Goal: Task Accomplishment & Management: Complete application form

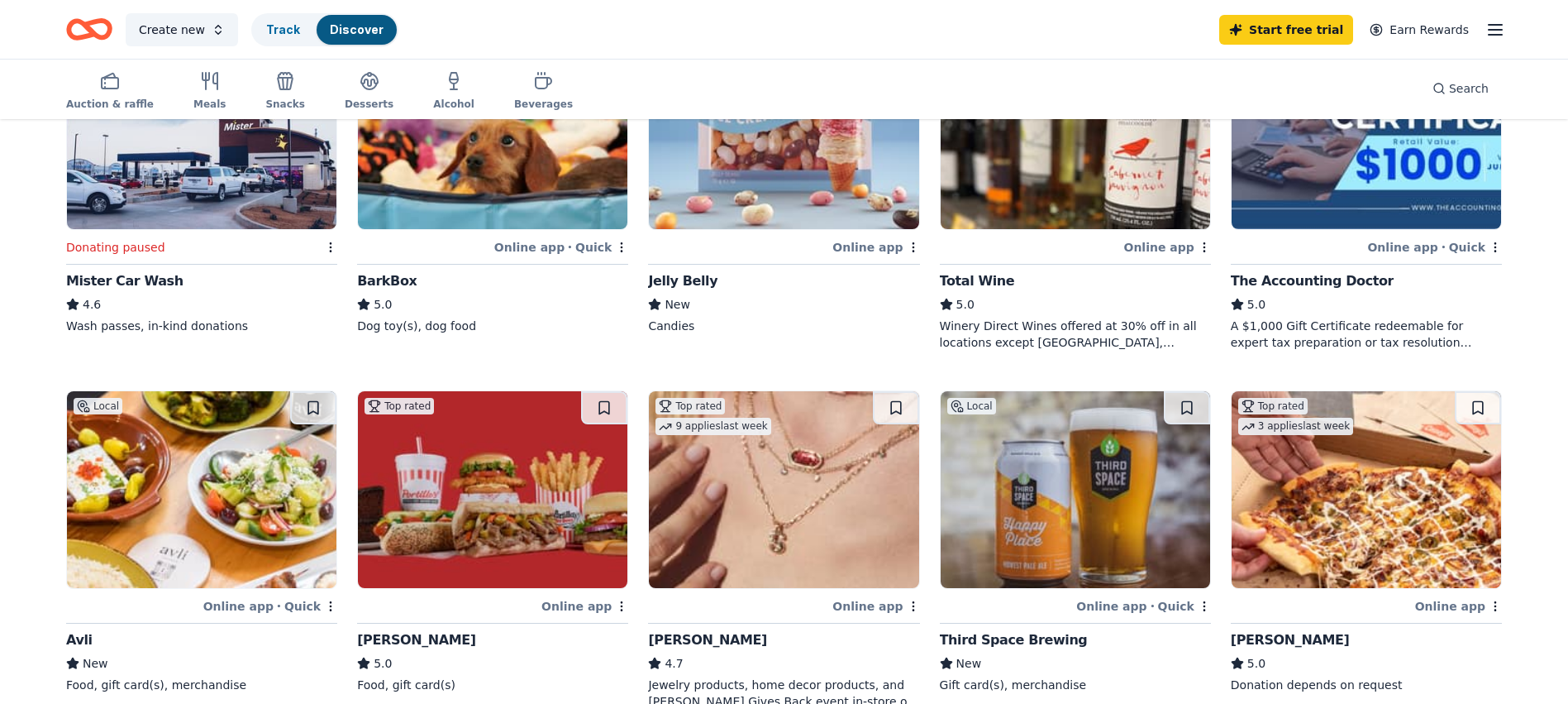
scroll to position [1076, 0]
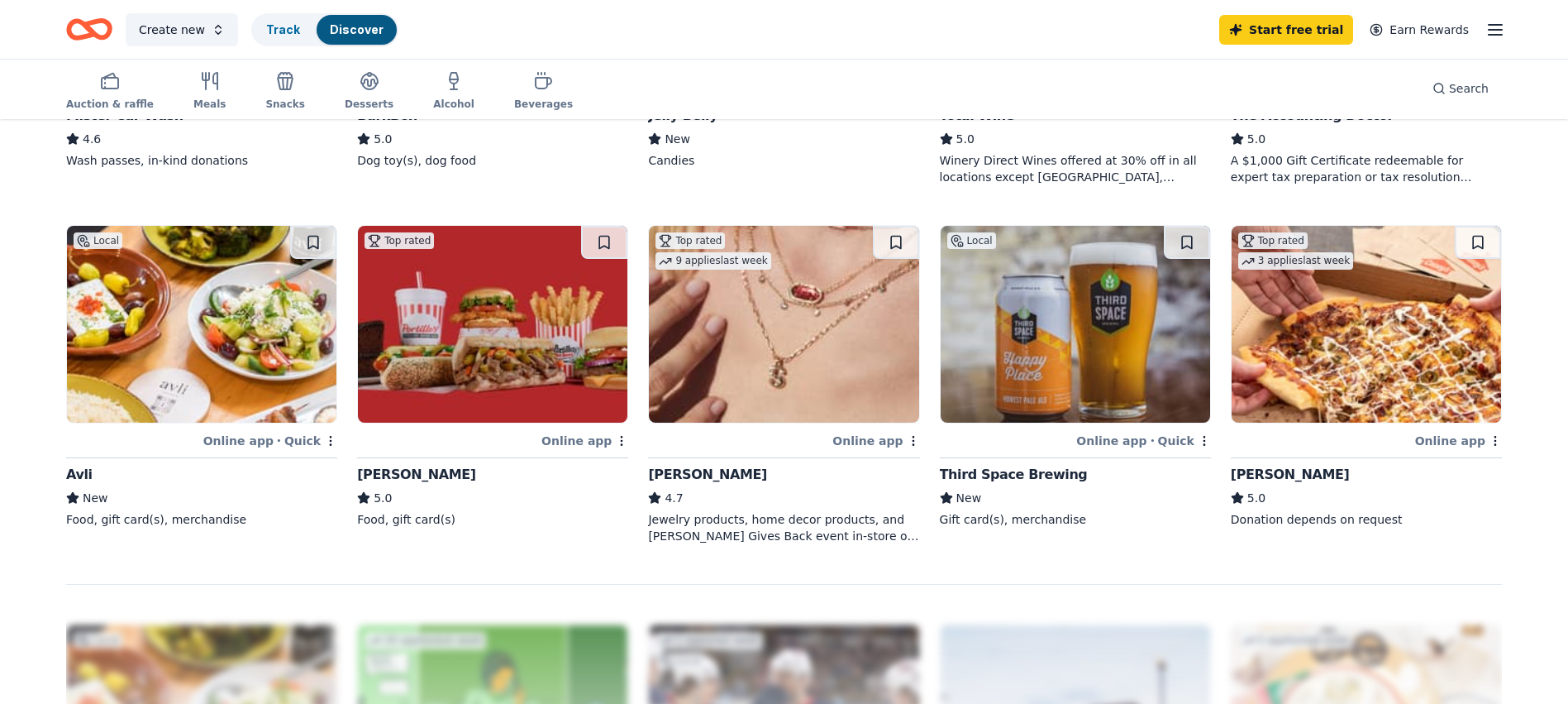
click at [531, 390] on img at bounding box center [492, 325] width 270 height 197
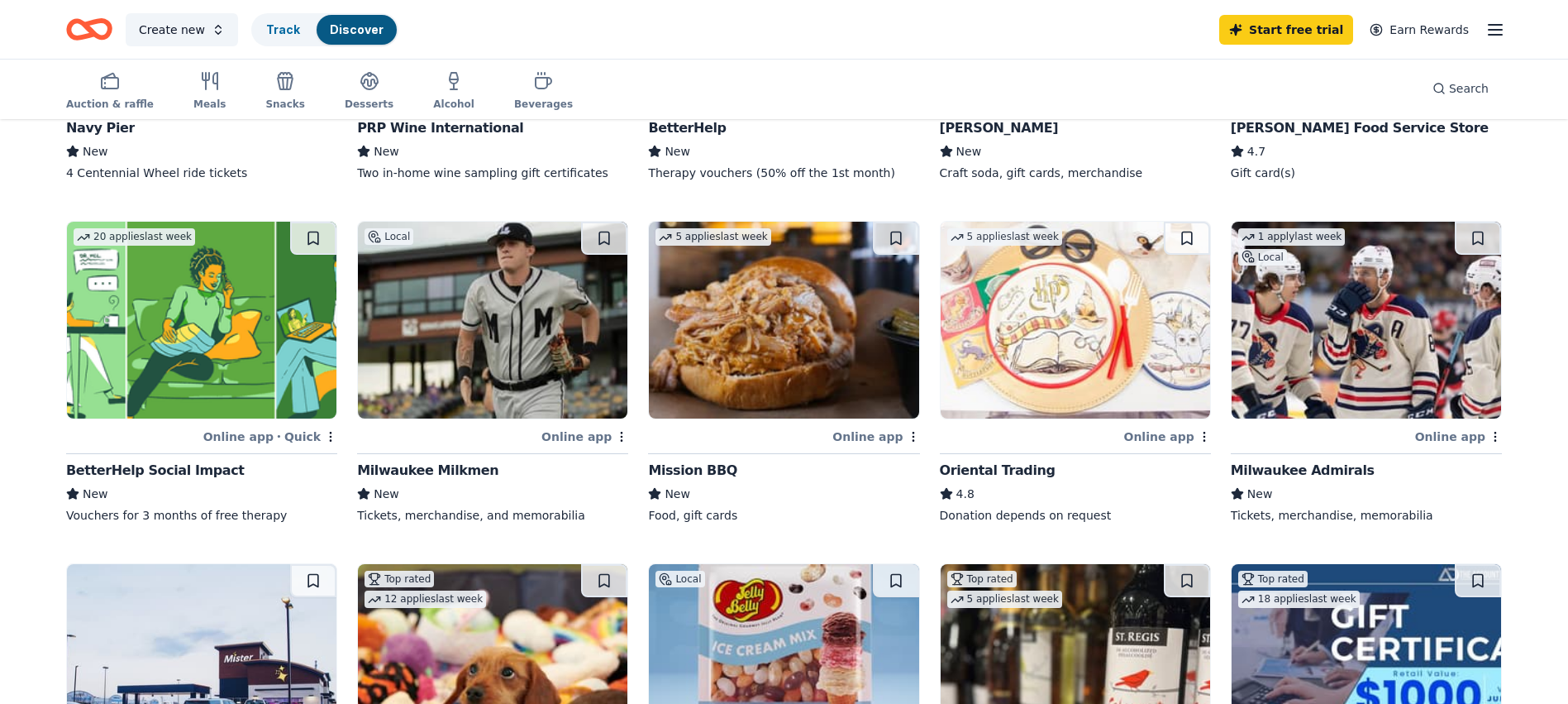
scroll to position [0, 0]
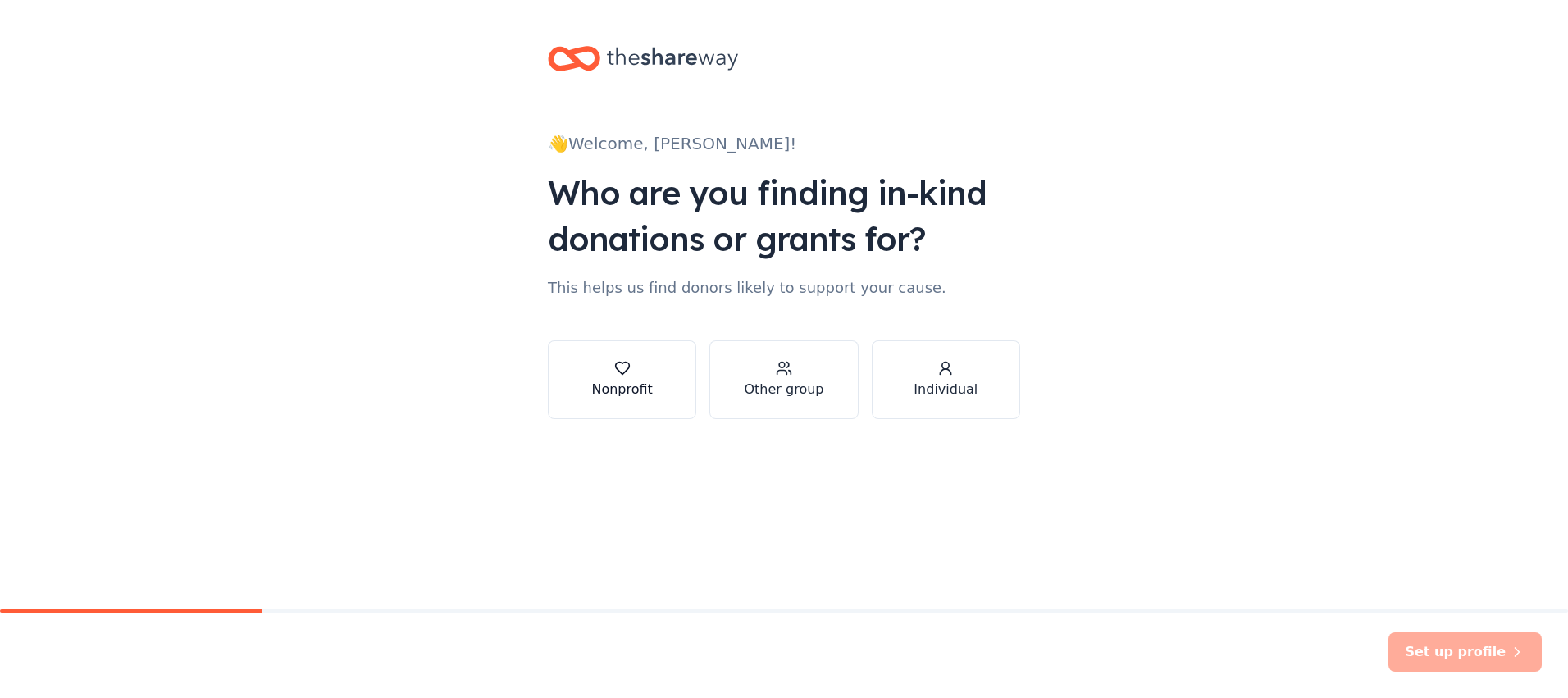
click at [618, 380] on div "Nonprofit" at bounding box center [622, 390] width 61 height 19
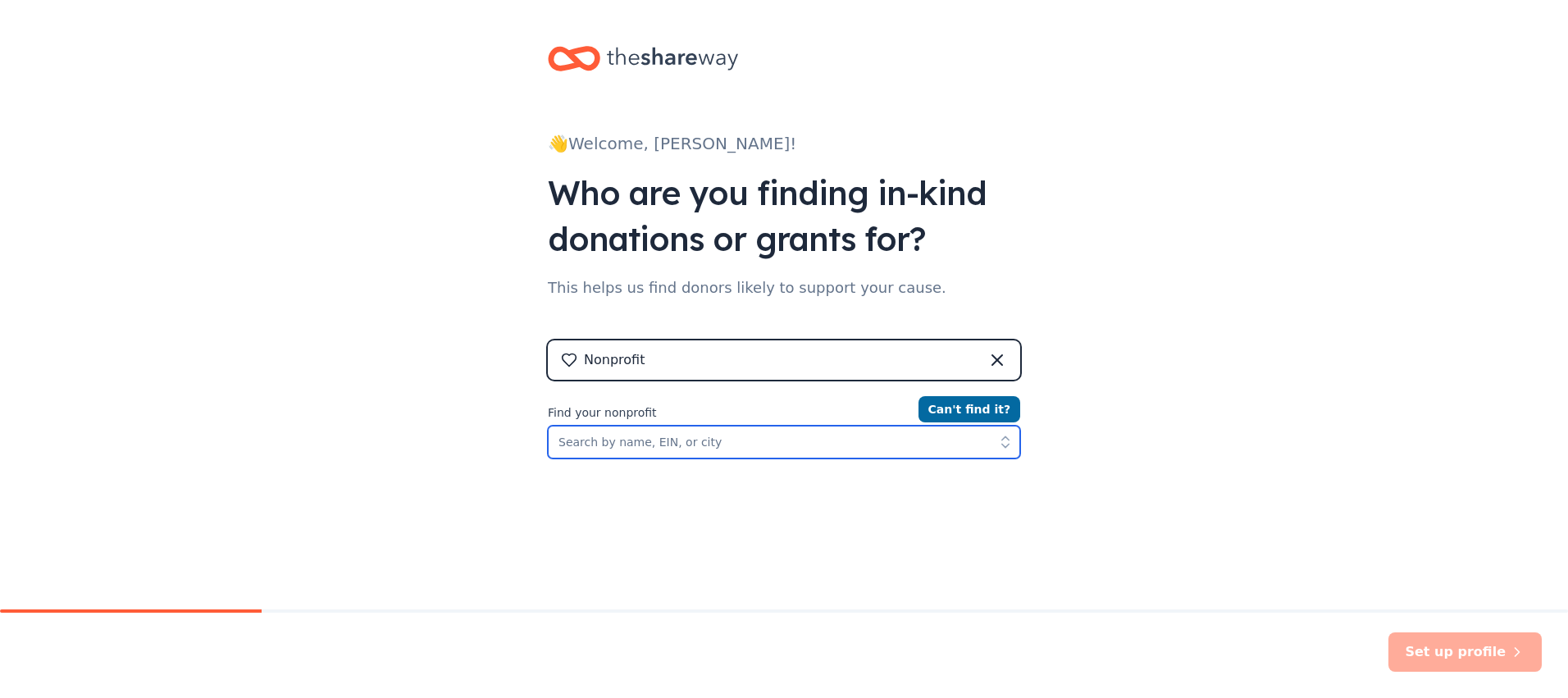
click at [575, 441] on input "Find your nonprofit" at bounding box center [784, 442] width 473 height 33
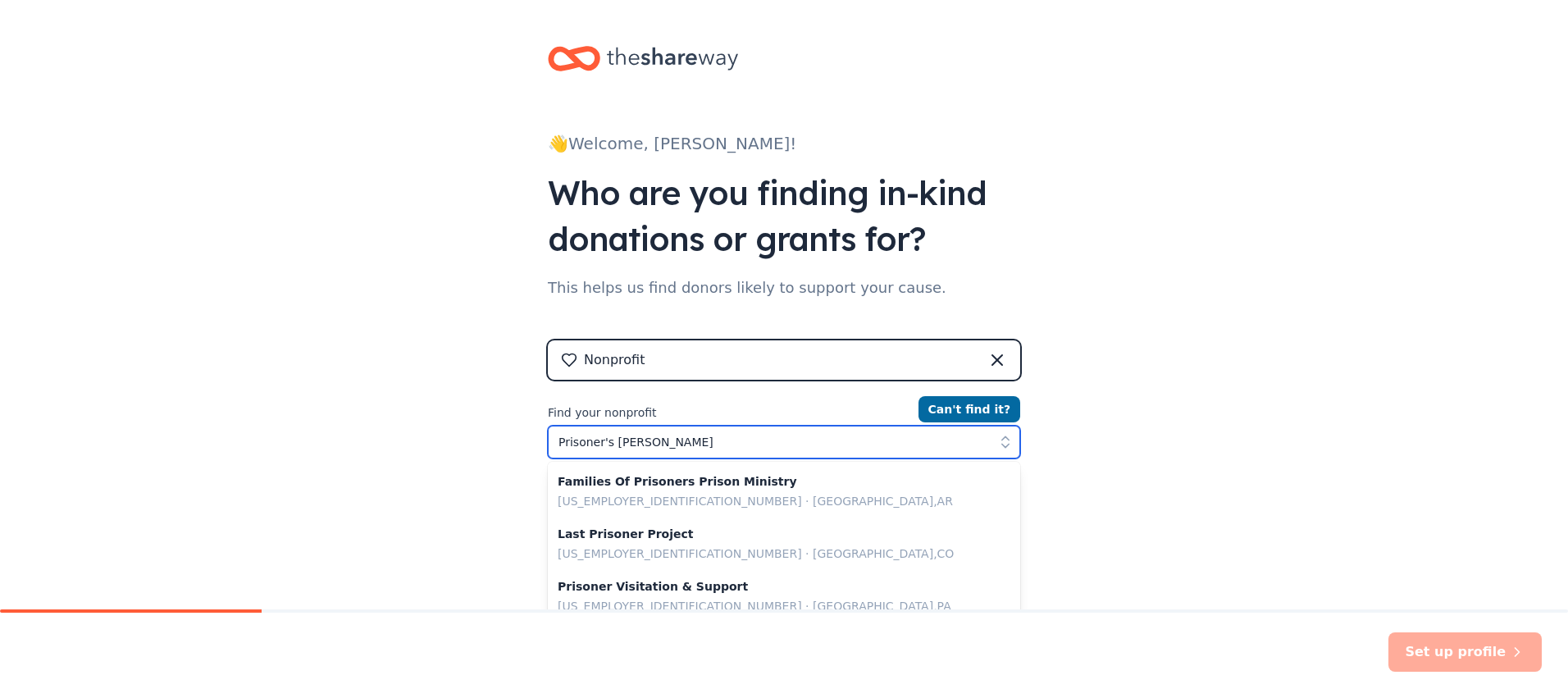
type input "Prisoner's Pardon"
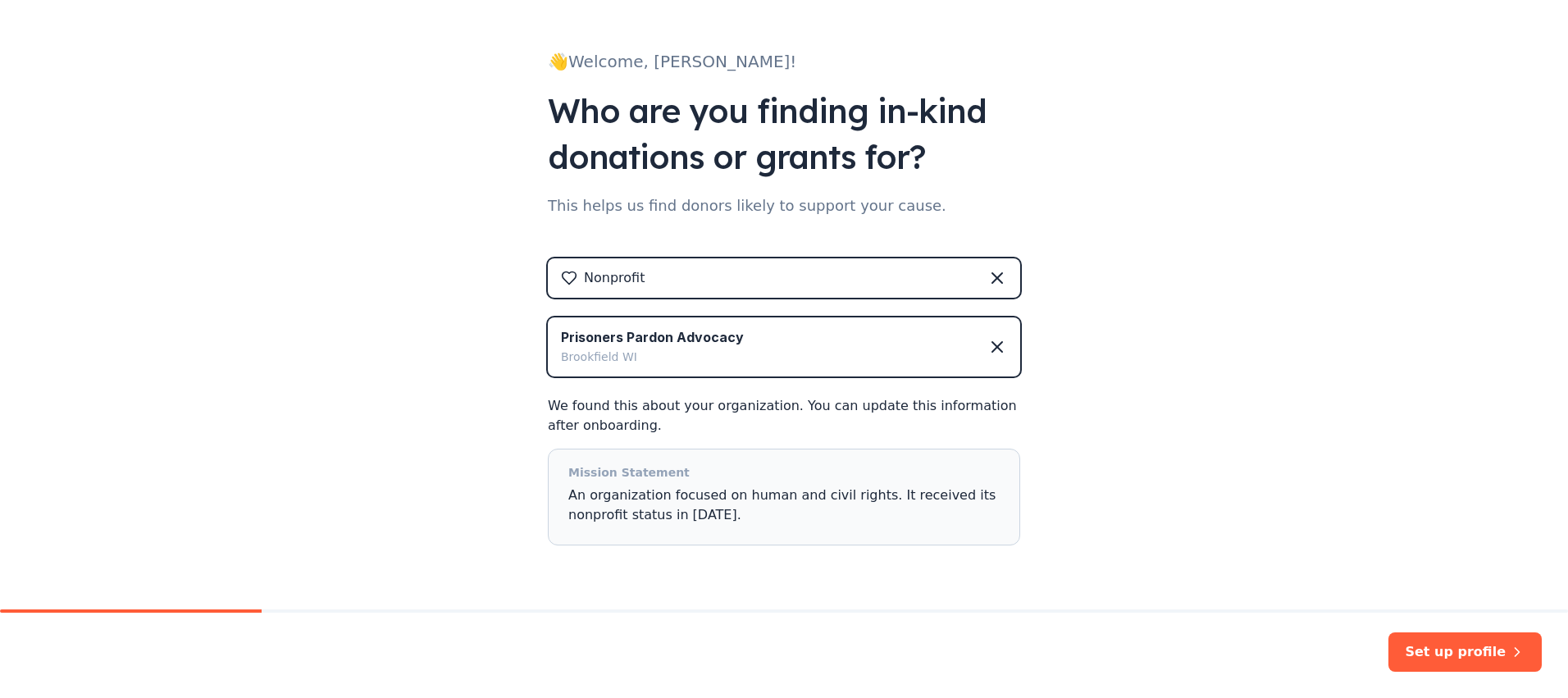
scroll to position [130, 0]
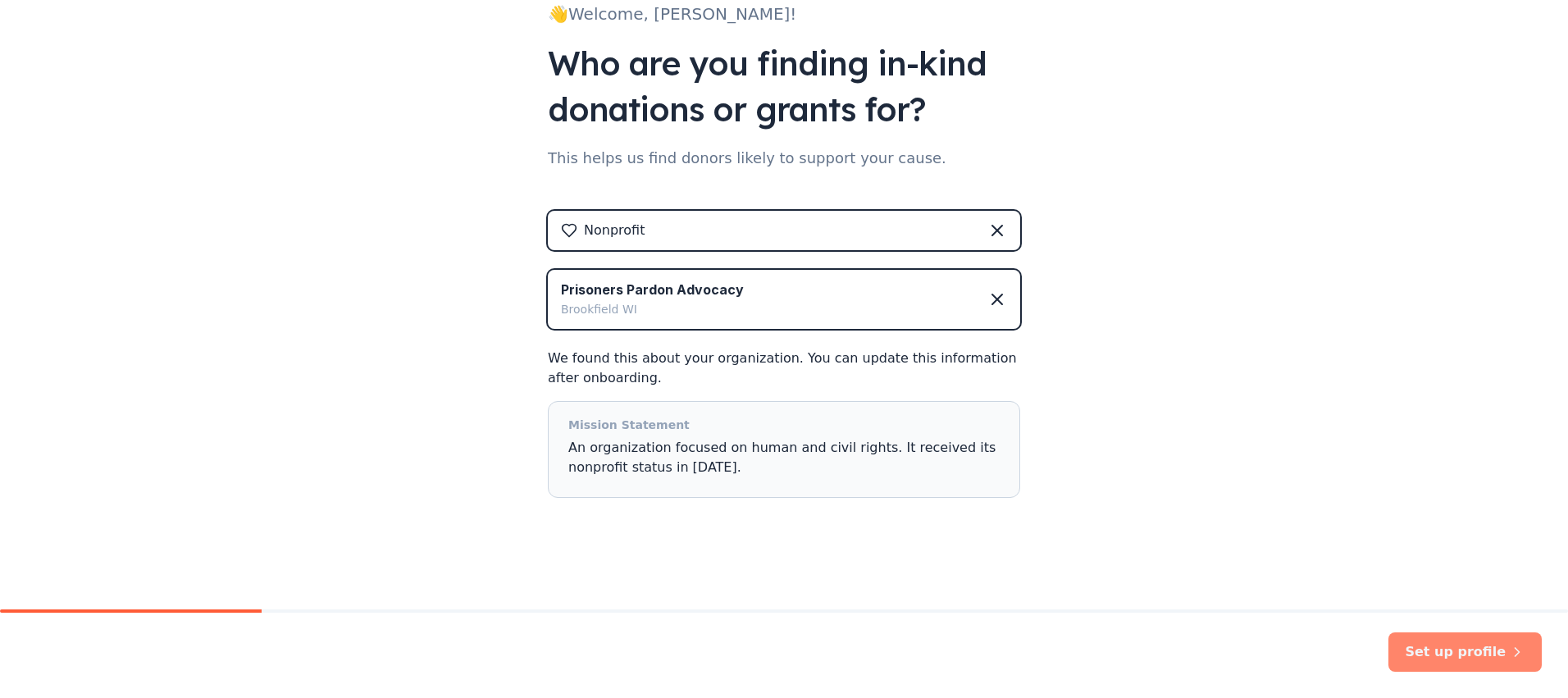
click at [1440, 652] on button "Set up profile" at bounding box center [1465, 652] width 154 height 40
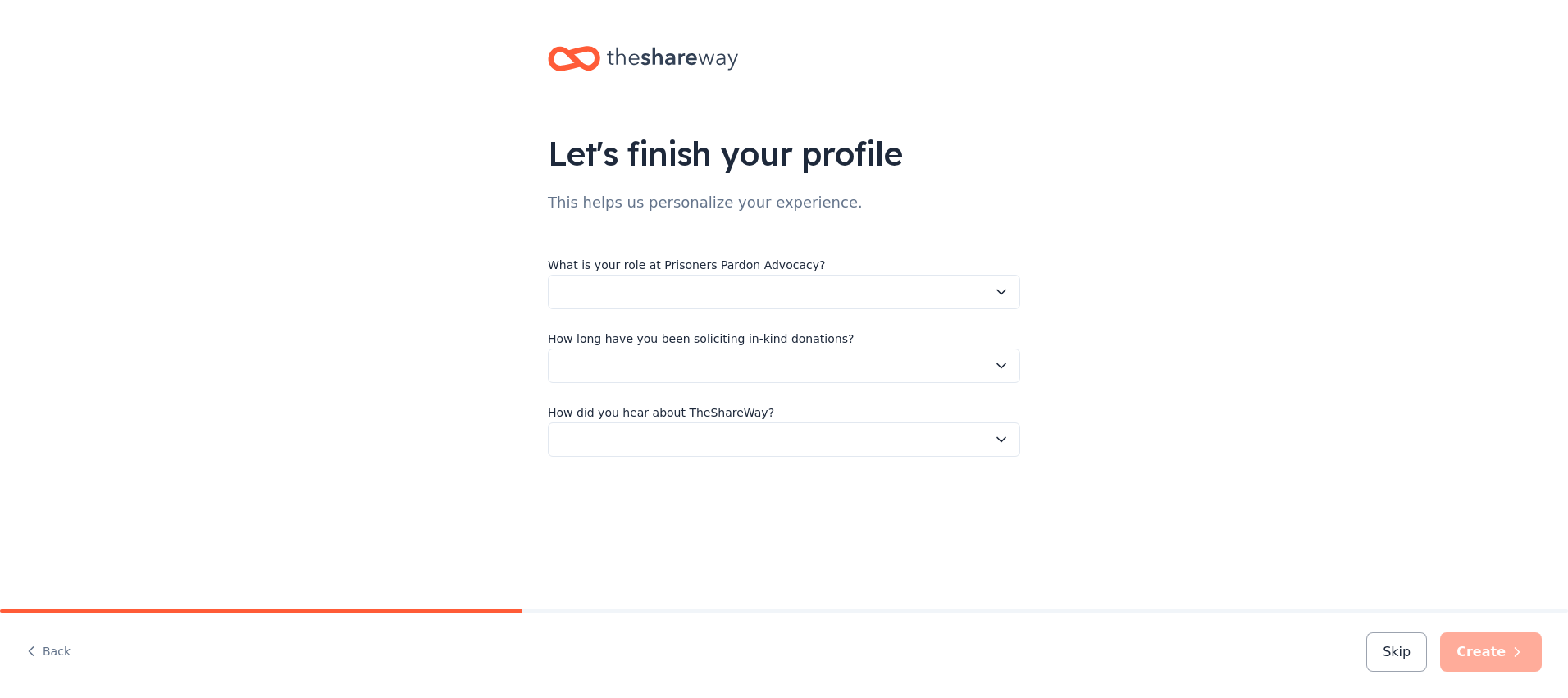
click at [998, 295] on icon "button" at bounding box center [1001, 292] width 16 height 16
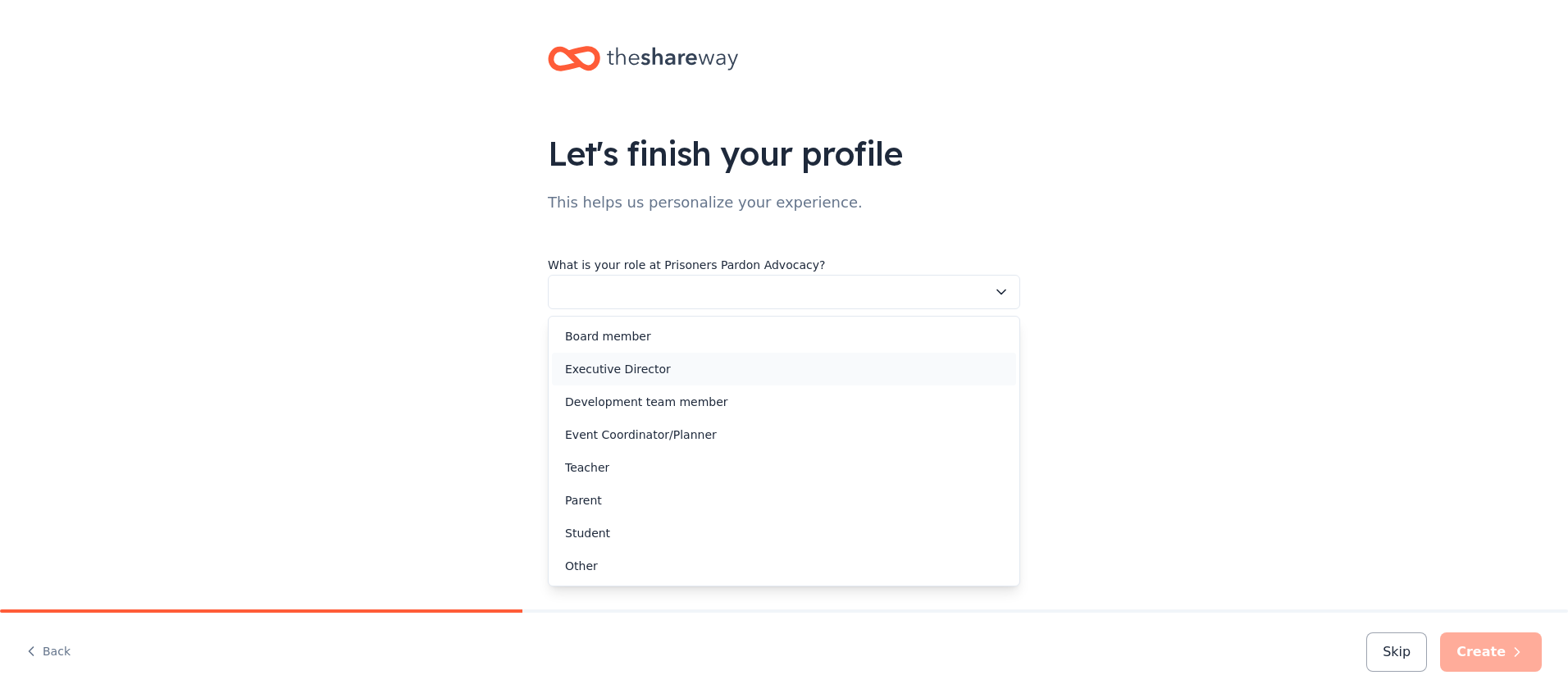
click at [742, 366] on div "Executive Director" at bounding box center [784, 369] width 464 height 33
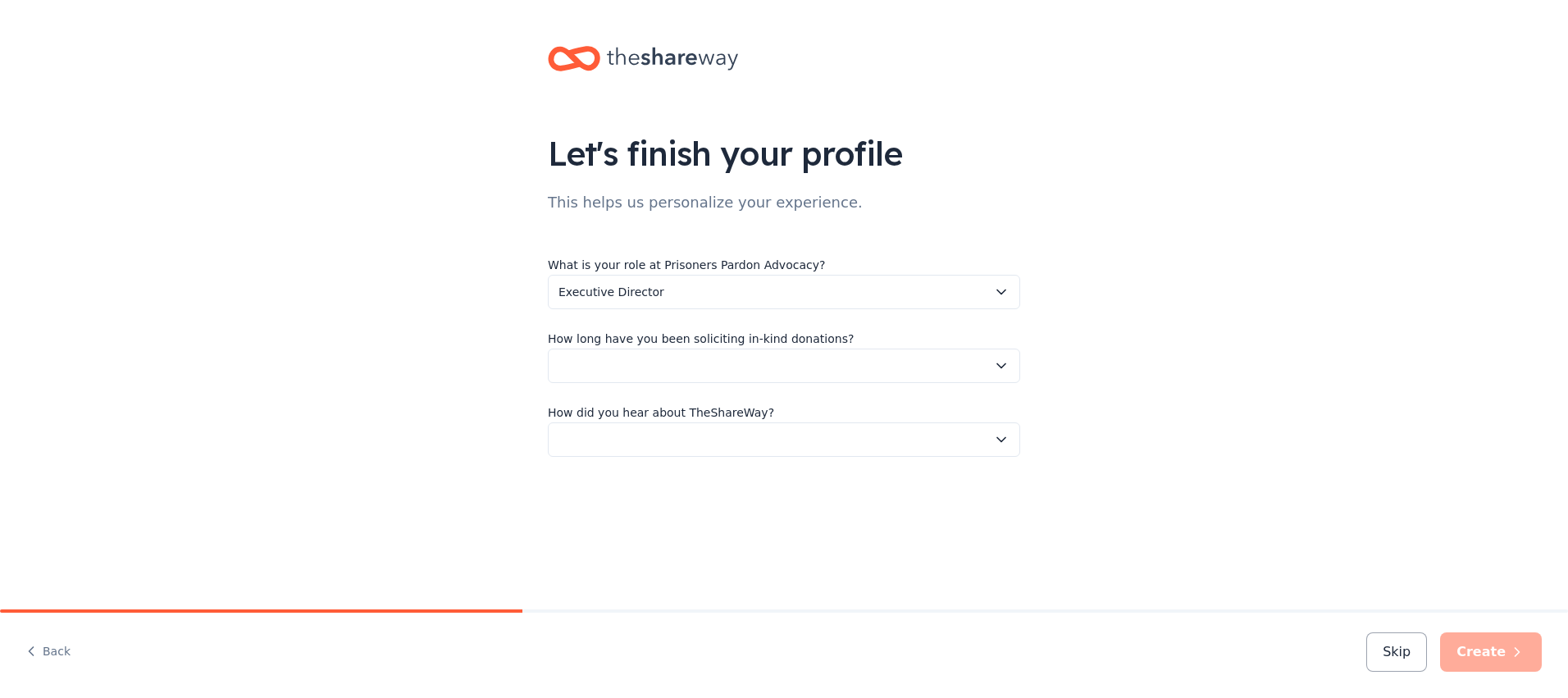
click at [1002, 366] on icon "button" at bounding box center [1002, 366] width 8 height 4
click at [603, 410] on div "This is my first time!" at bounding box center [624, 410] width 118 height 19
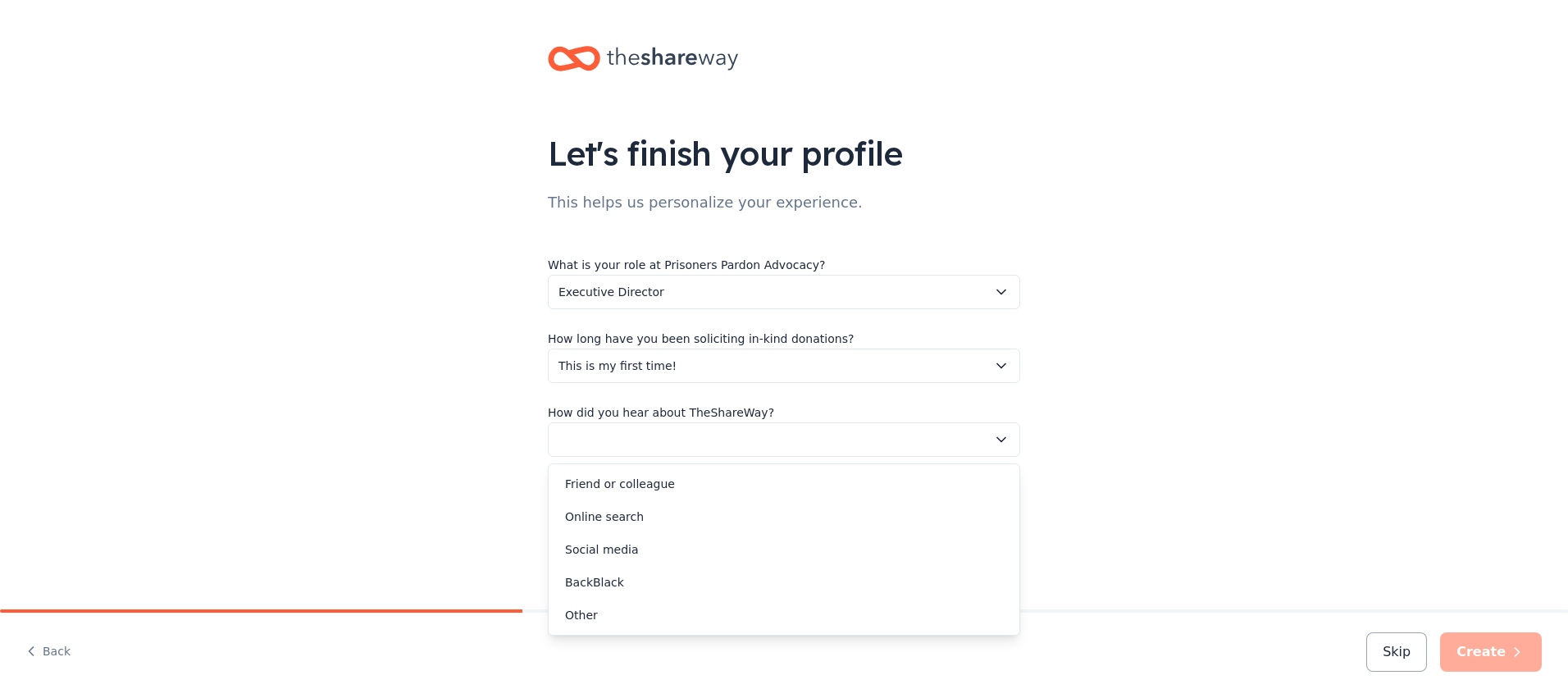
click at [1003, 443] on icon "button" at bounding box center [1001, 439] width 16 height 16
click at [878, 514] on div "Online search" at bounding box center [784, 516] width 464 height 33
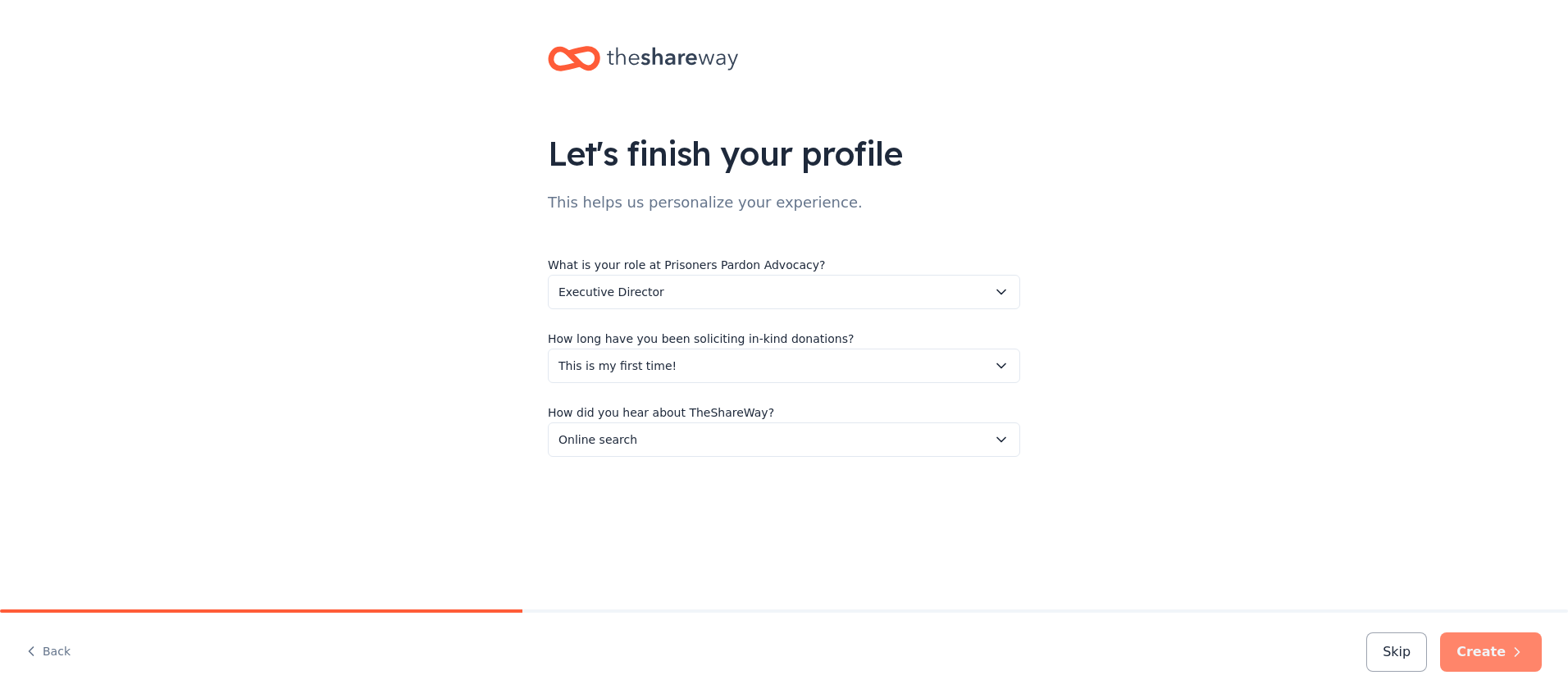
click at [1524, 657] on icon "button" at bounding box center [1517, 652] width 16 height 16
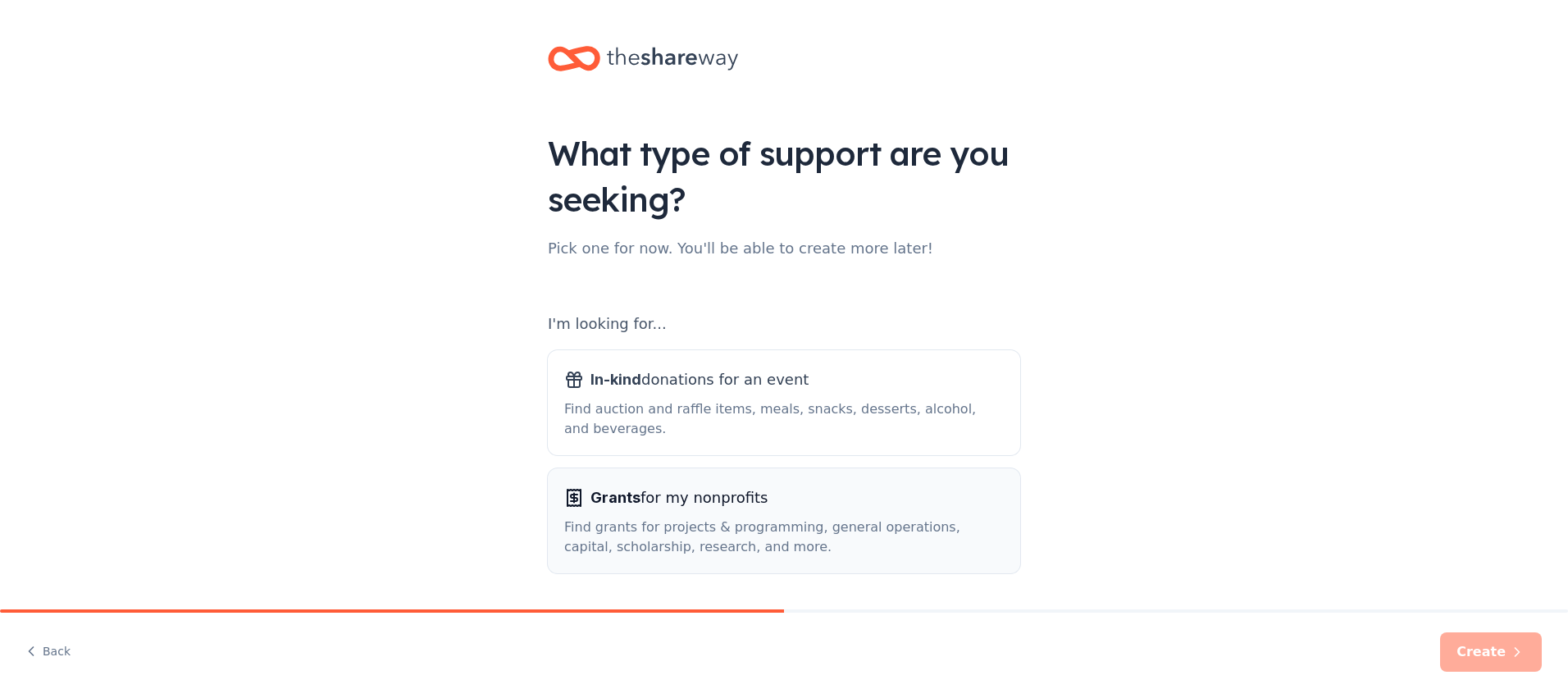
scroll to position [52, 0]
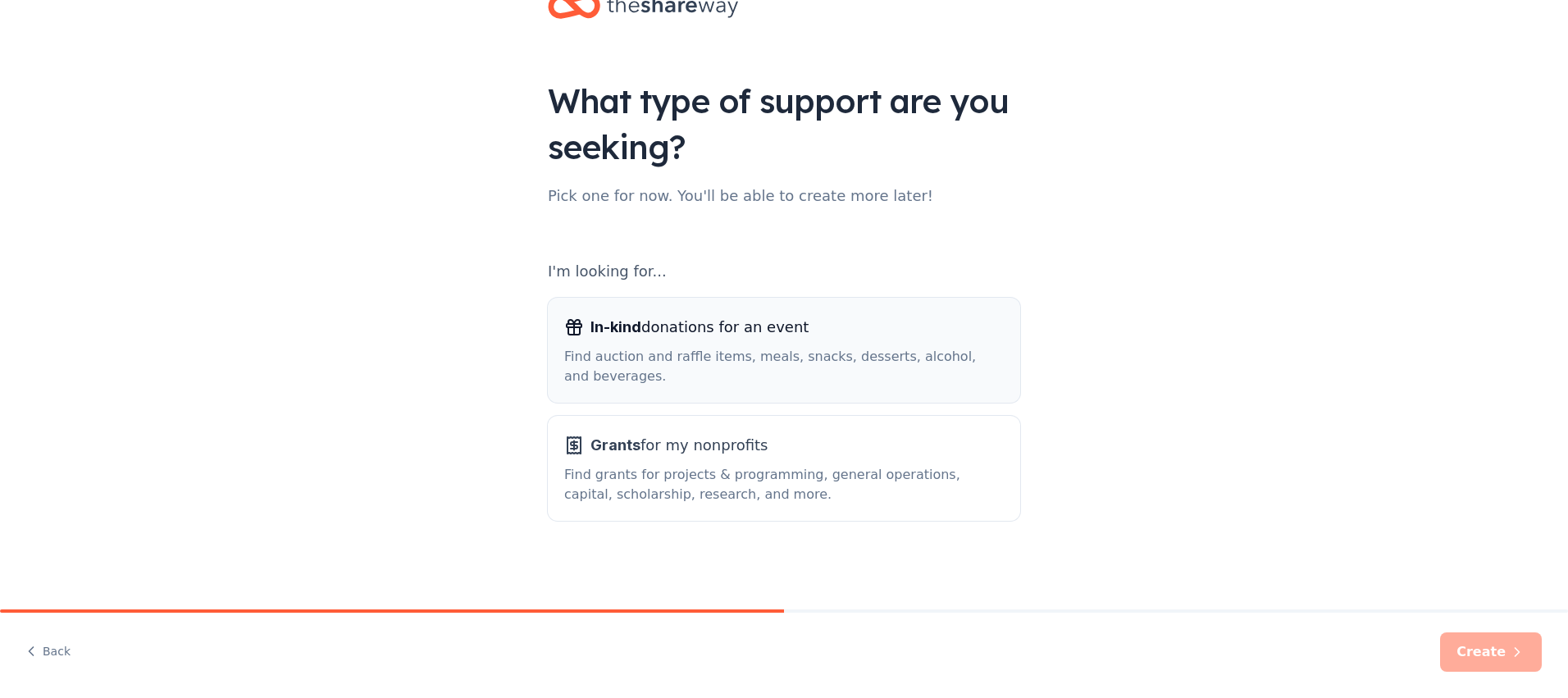
click at [869, 371] on div "Find auction and raffle items, meals, snacks, desserts, alcohol, and beverages." at bounding box center [784, 366] width 440 height 40
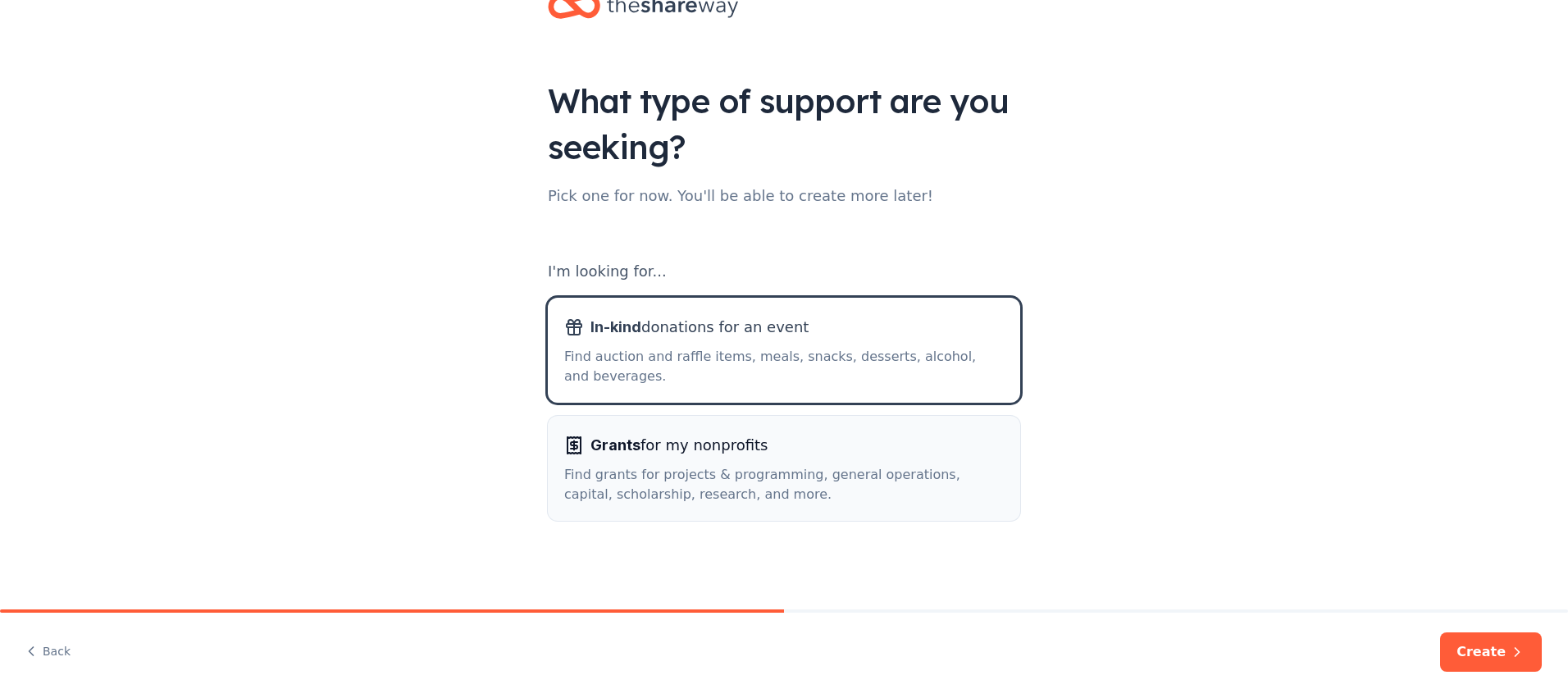
click at [911, 456] on div "Grants for my nonprofits" at bounding box center [784, 445] width 440 height 26
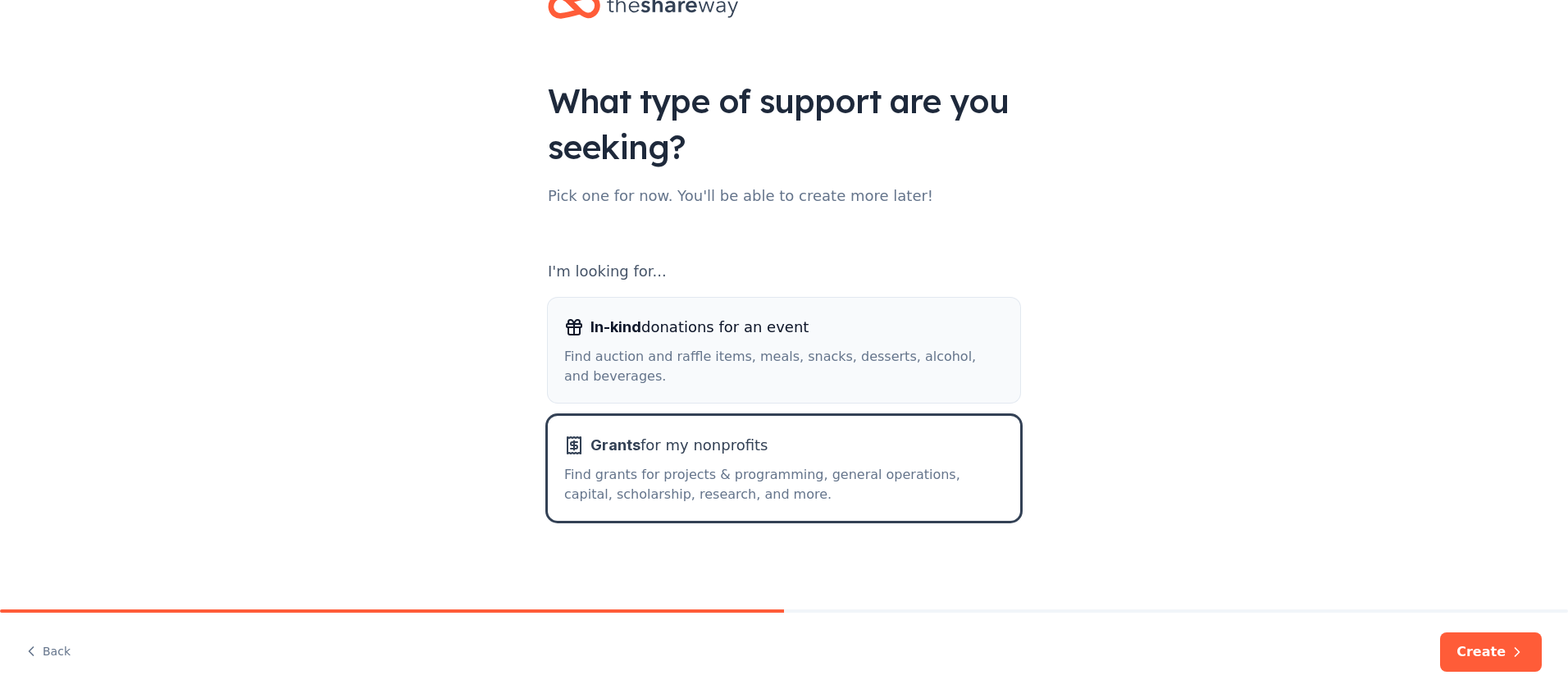
click at [862, 376] on div "Find auction and raffle items, meals, snacks, desserts, alcohol, and beverages." at bounding box center [784, 366] width 440 height 40
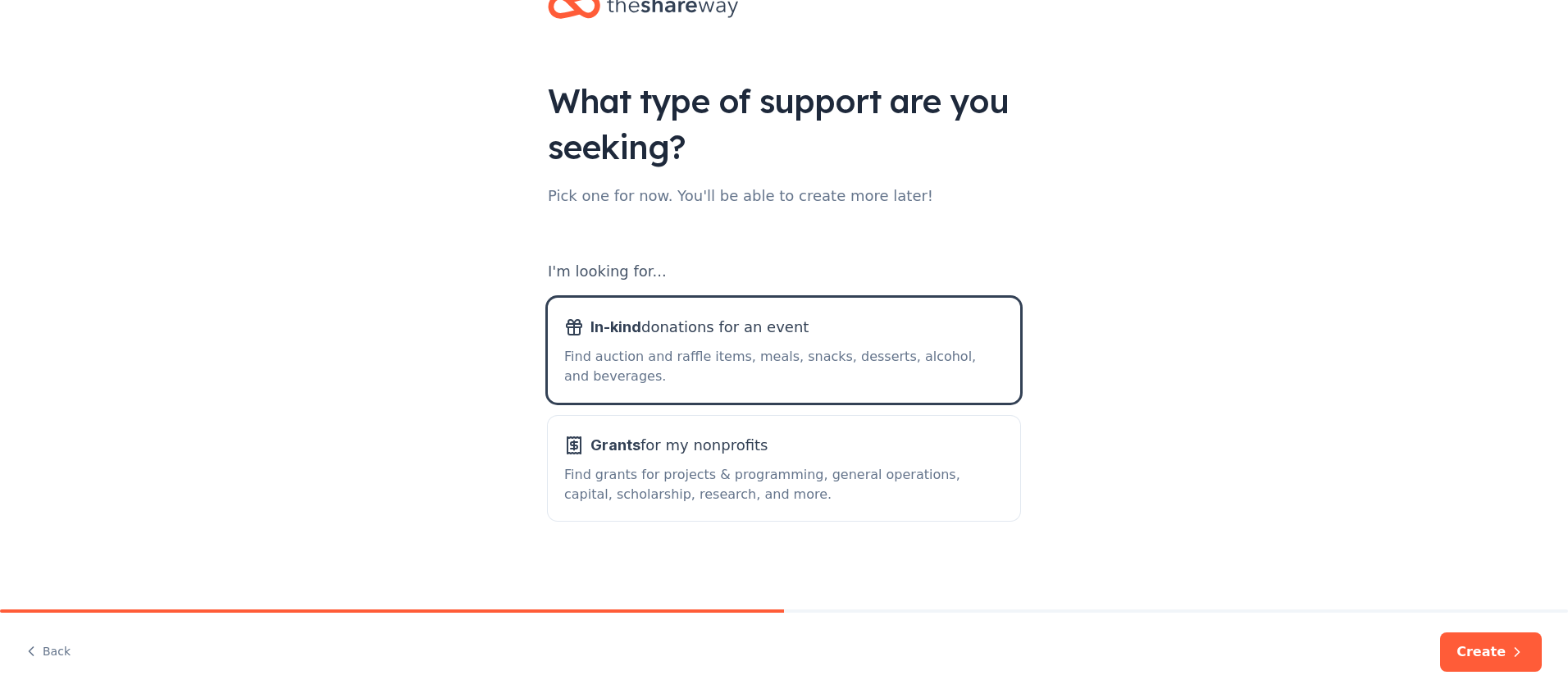
scroll to position [0, 0]
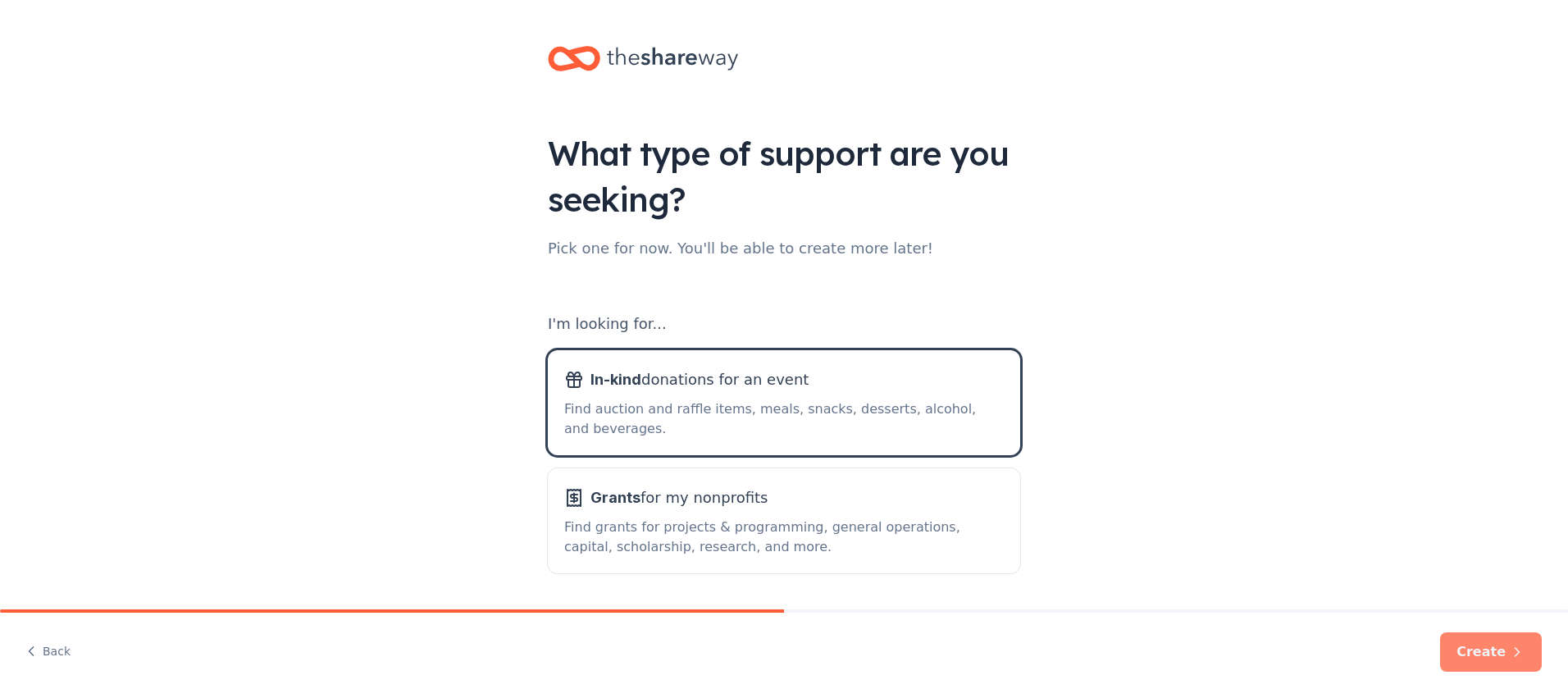
click at [1481, 646] on button "Create" at bounding box center [1491, 652] width 102 height 40
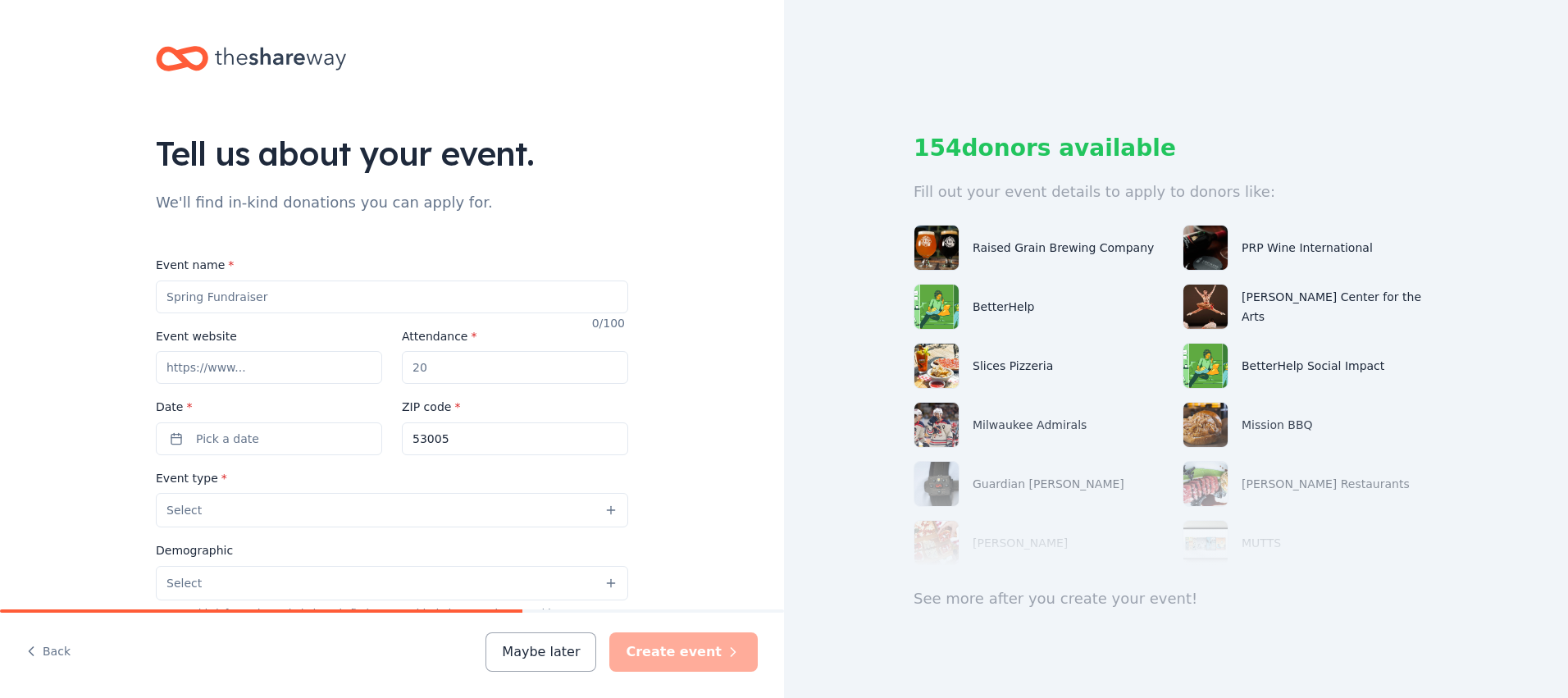
drag, startPoint x: 273, startPoint y: 299, endPoint x: 197, endPoint y: 300, distance: 76.0
click at [197, 300] on input "Event name *" at bounding box center [392, 297] width 473 height 33
type input "Pardon Me Fundraiser"
click at [264, 376] on input "Event website" at bounding box center [269, 367] width 226 height 33
type input "prisonerspardon.com"
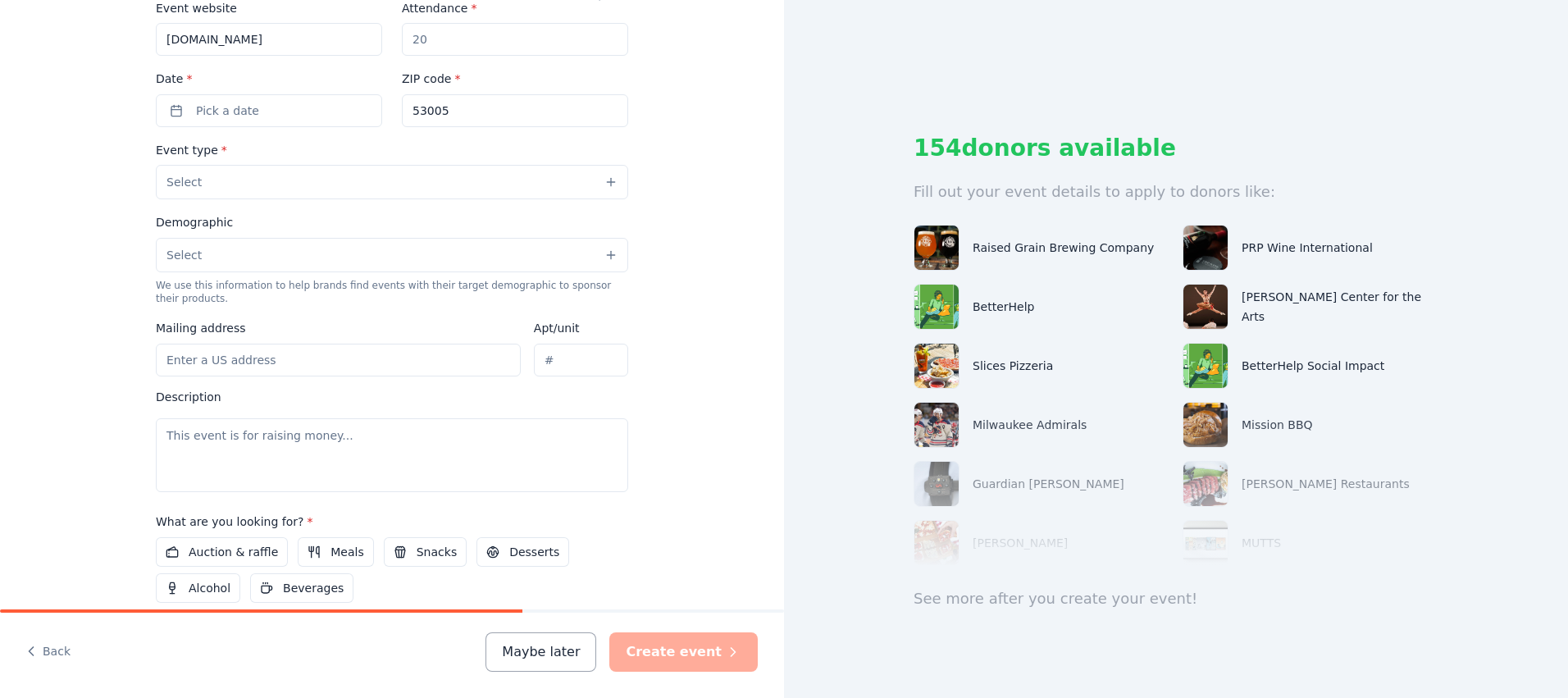
scroll to position [410, 0]
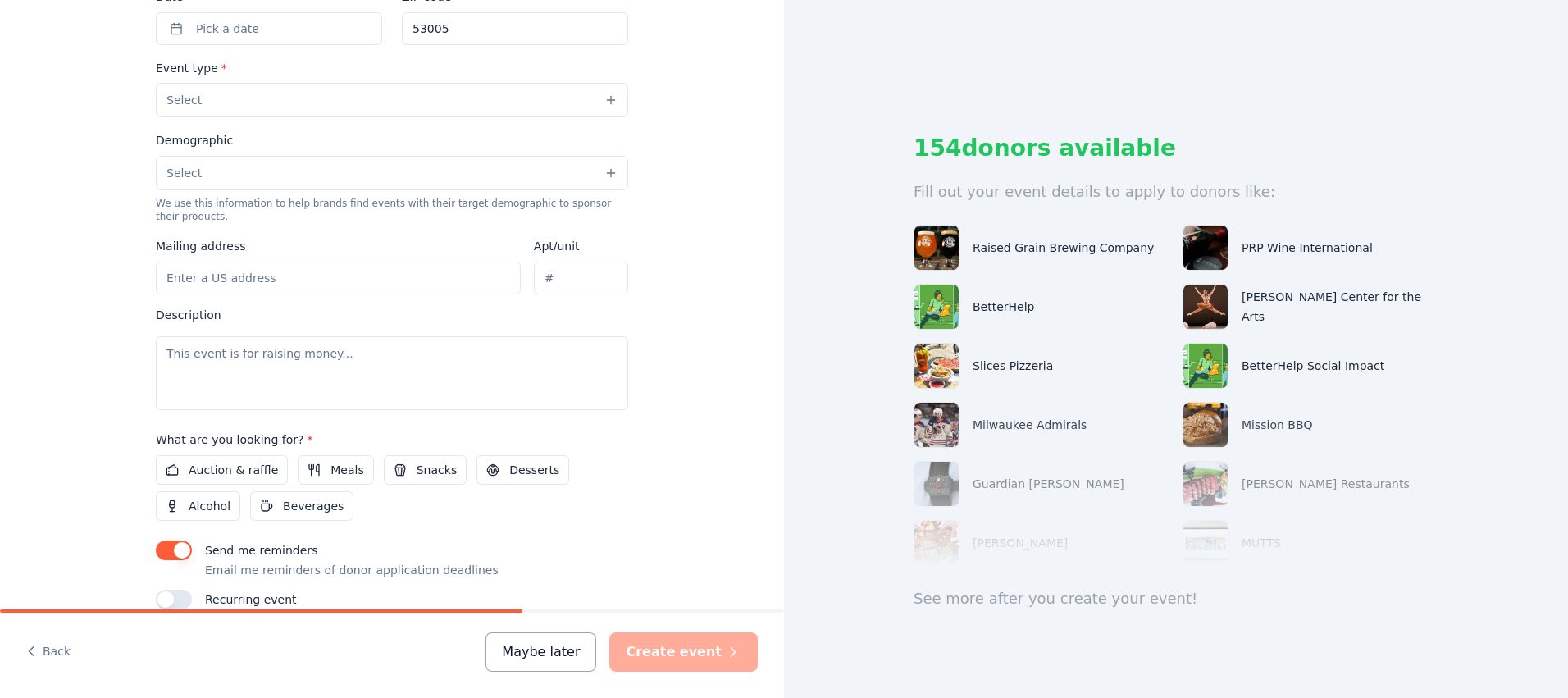
click at [568, 661] on button "Maybe later" at bounding box center [540, 652] width 111 height 40
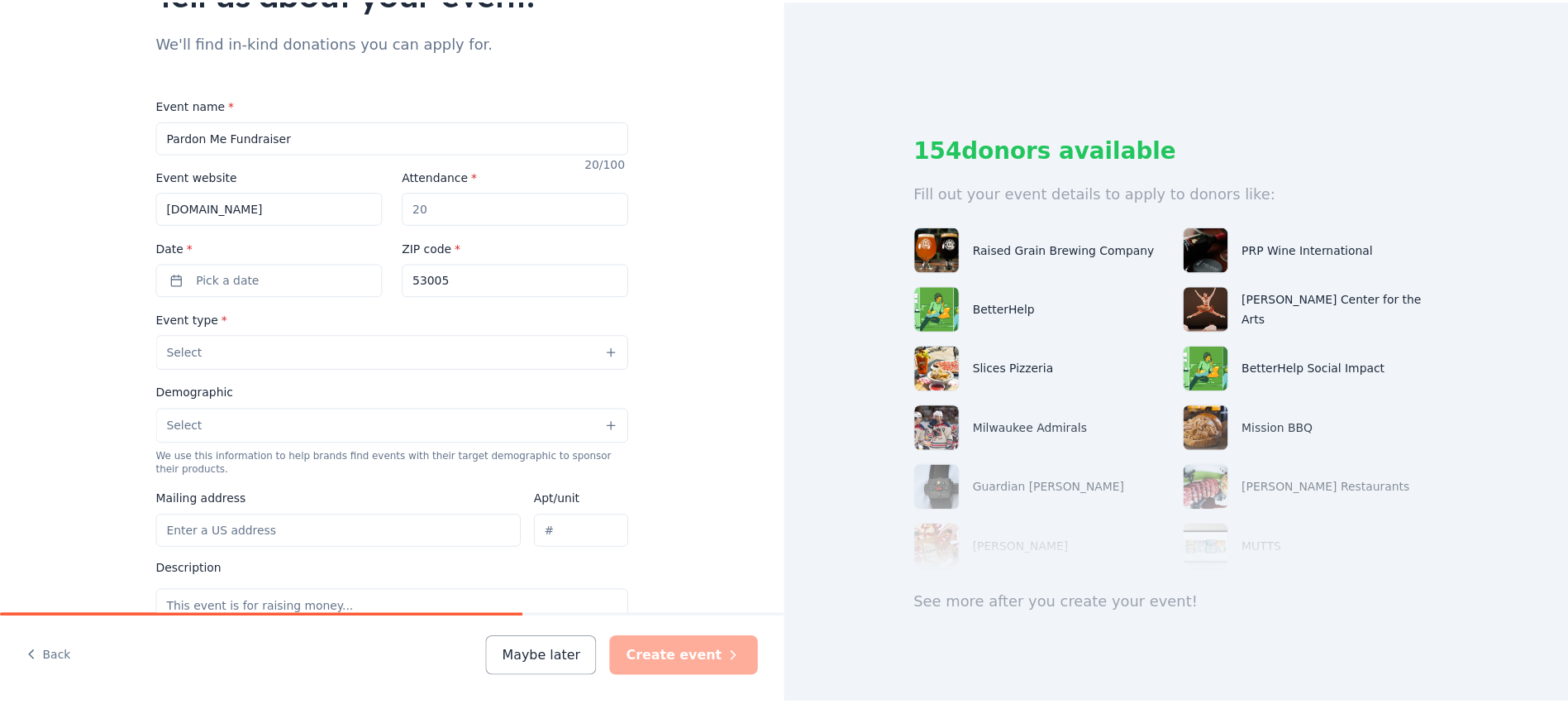
scroll to position [79, 0]
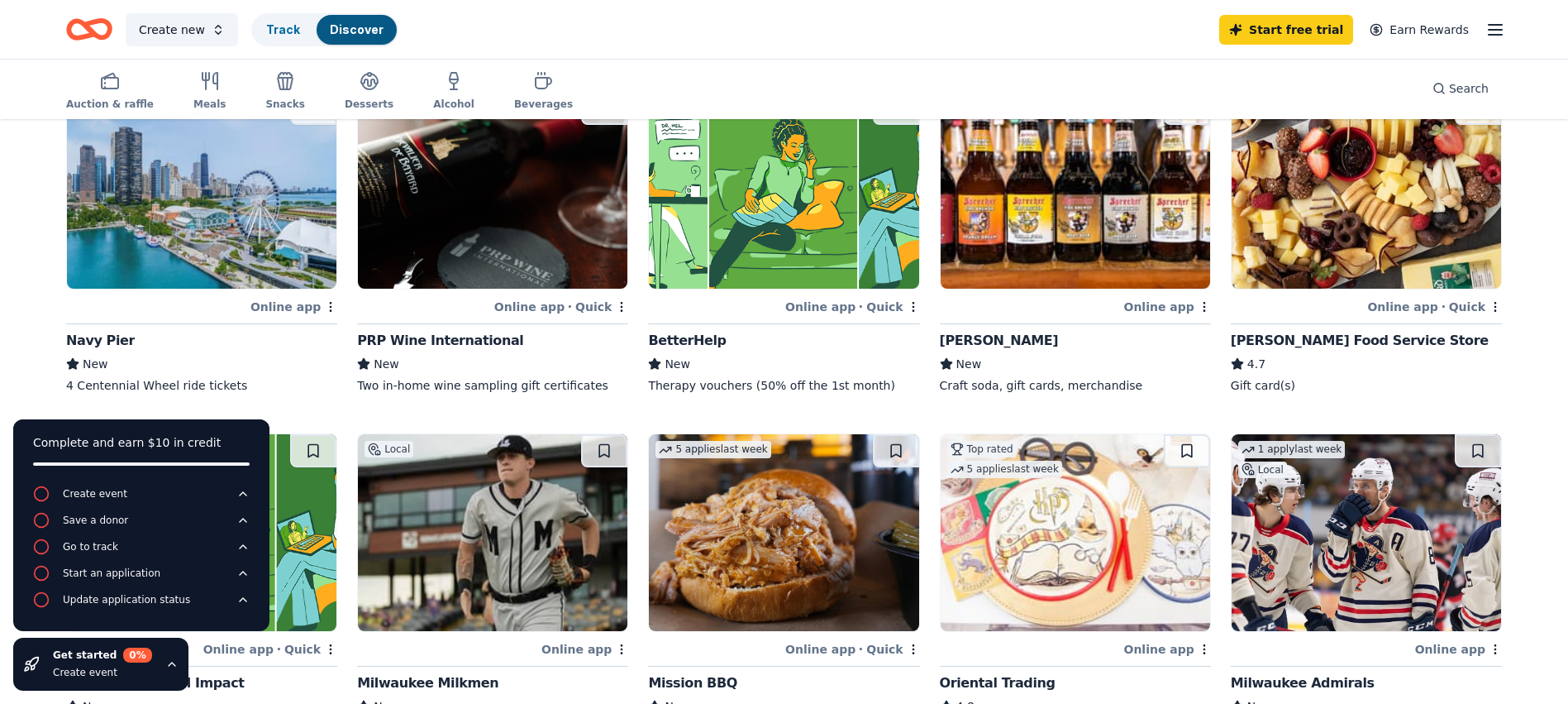
scroll to position [248, 0]
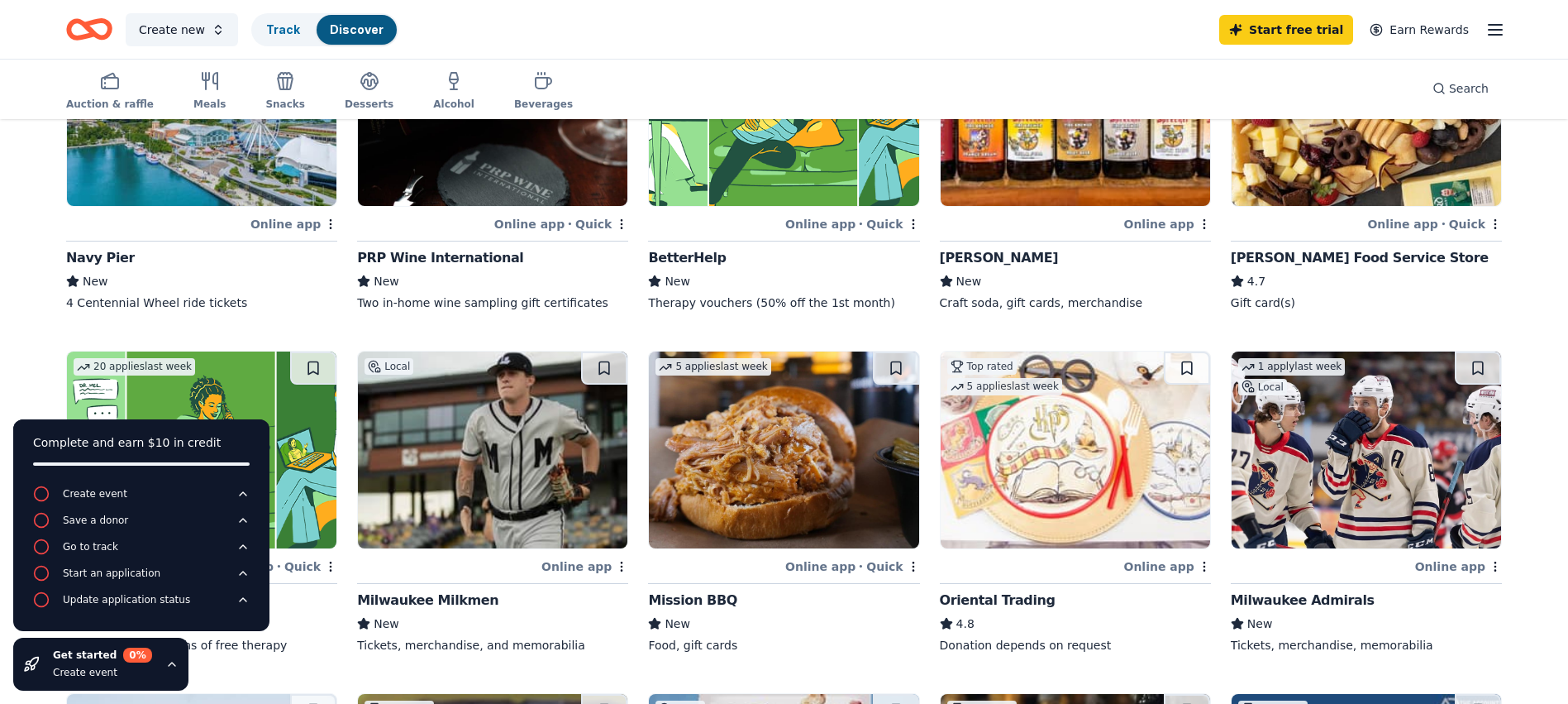
click at [824, 564] on div "Online app • Quick" at bounding box center [853, 566] width 134 height 20
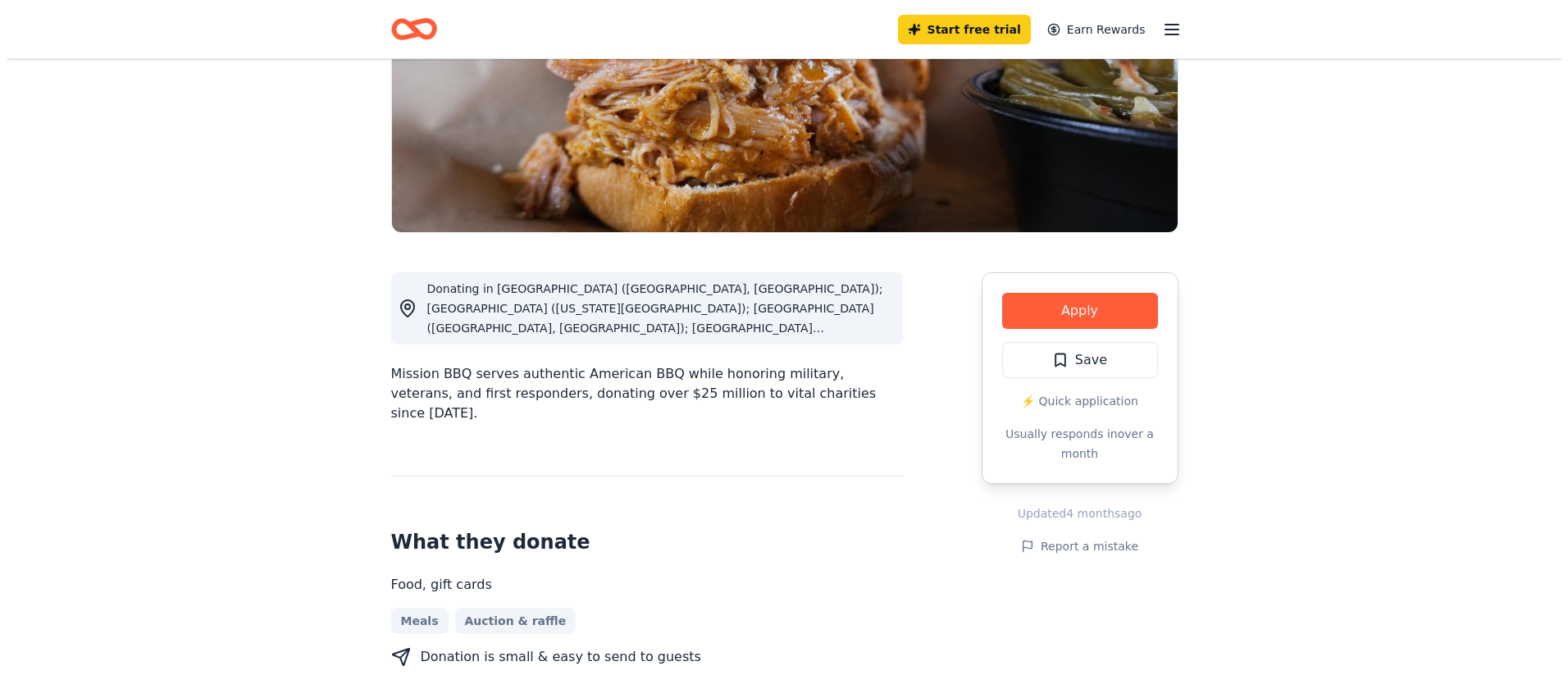
scroll to position [348, 0]
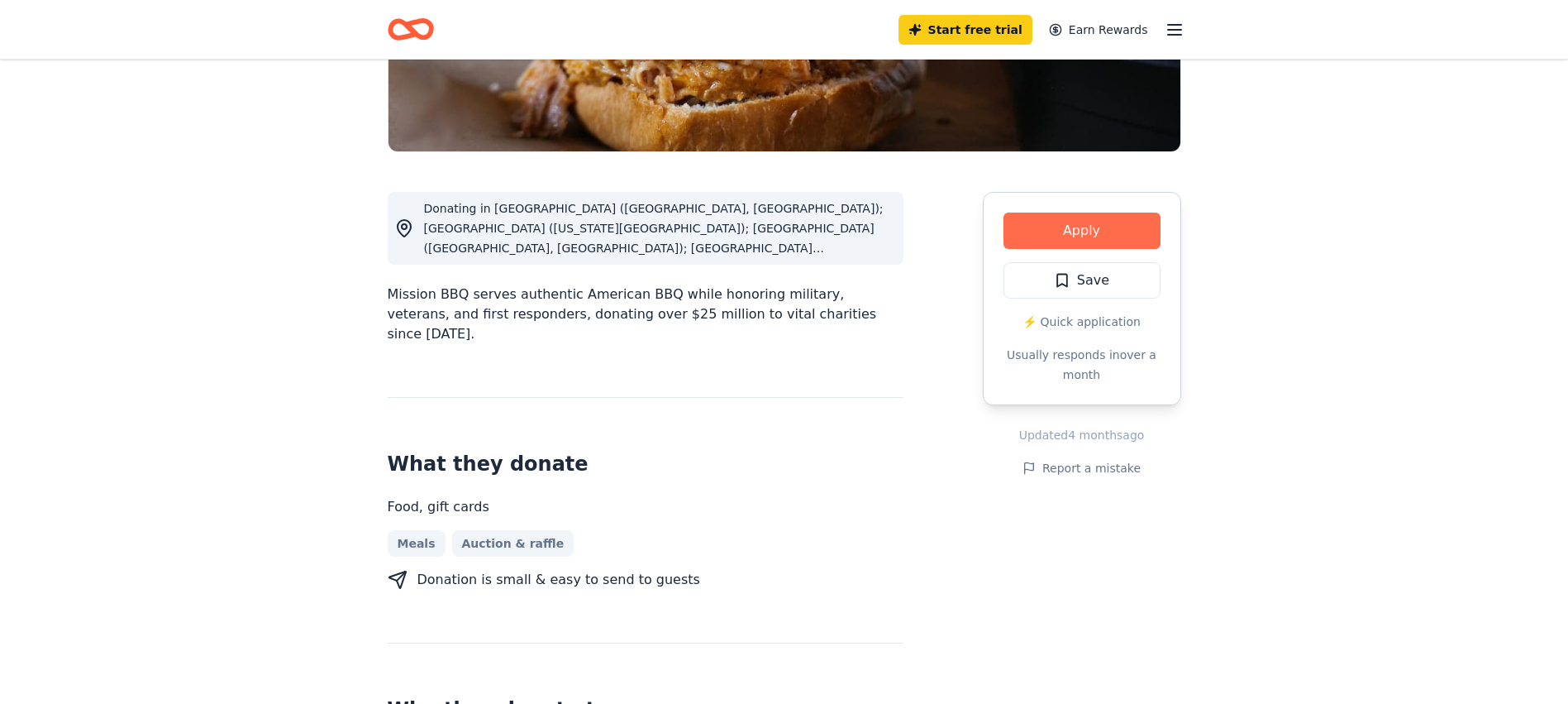
click at [1071, 234] on button "Apply" at bounding box center [1082, 230] width 157 height 36
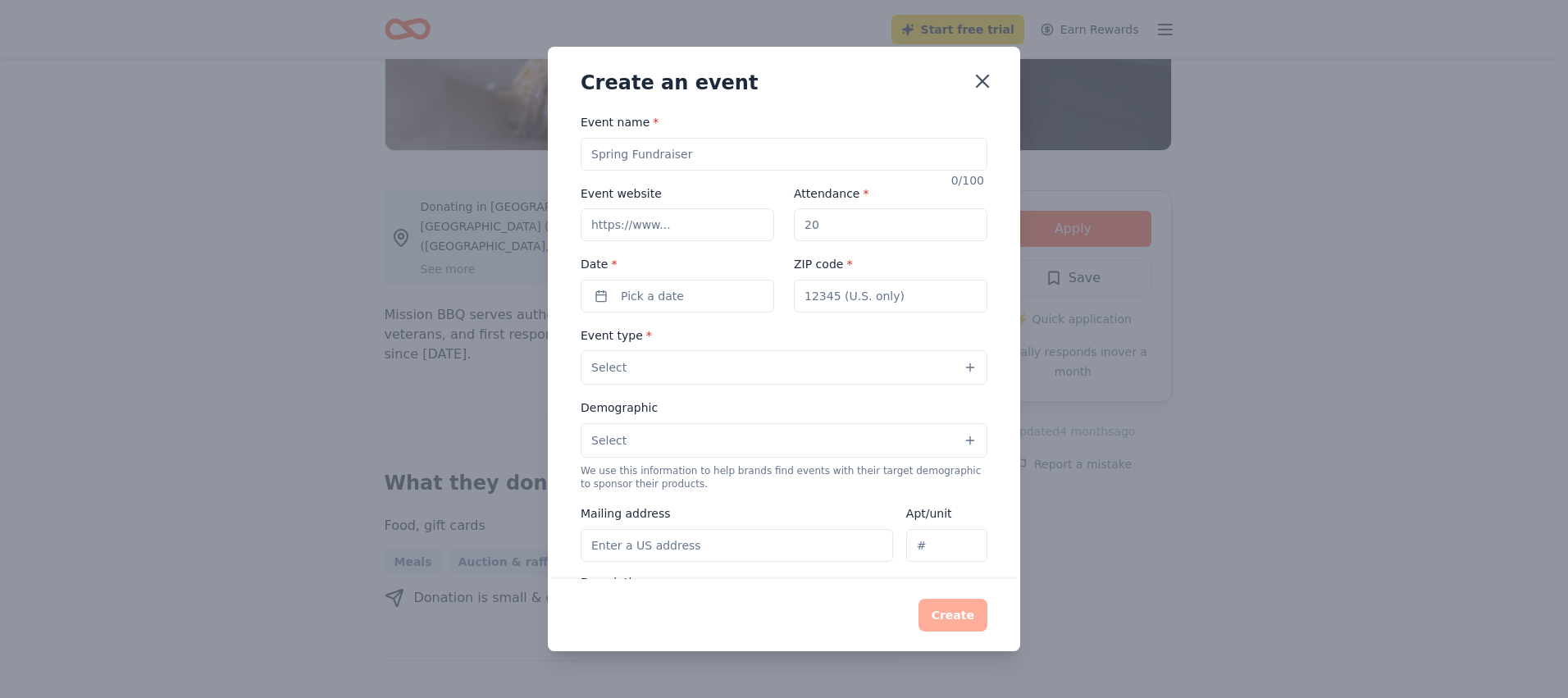
click at [957, 370] on button "Select" at bounding box center [784, 367] width 407 height 35
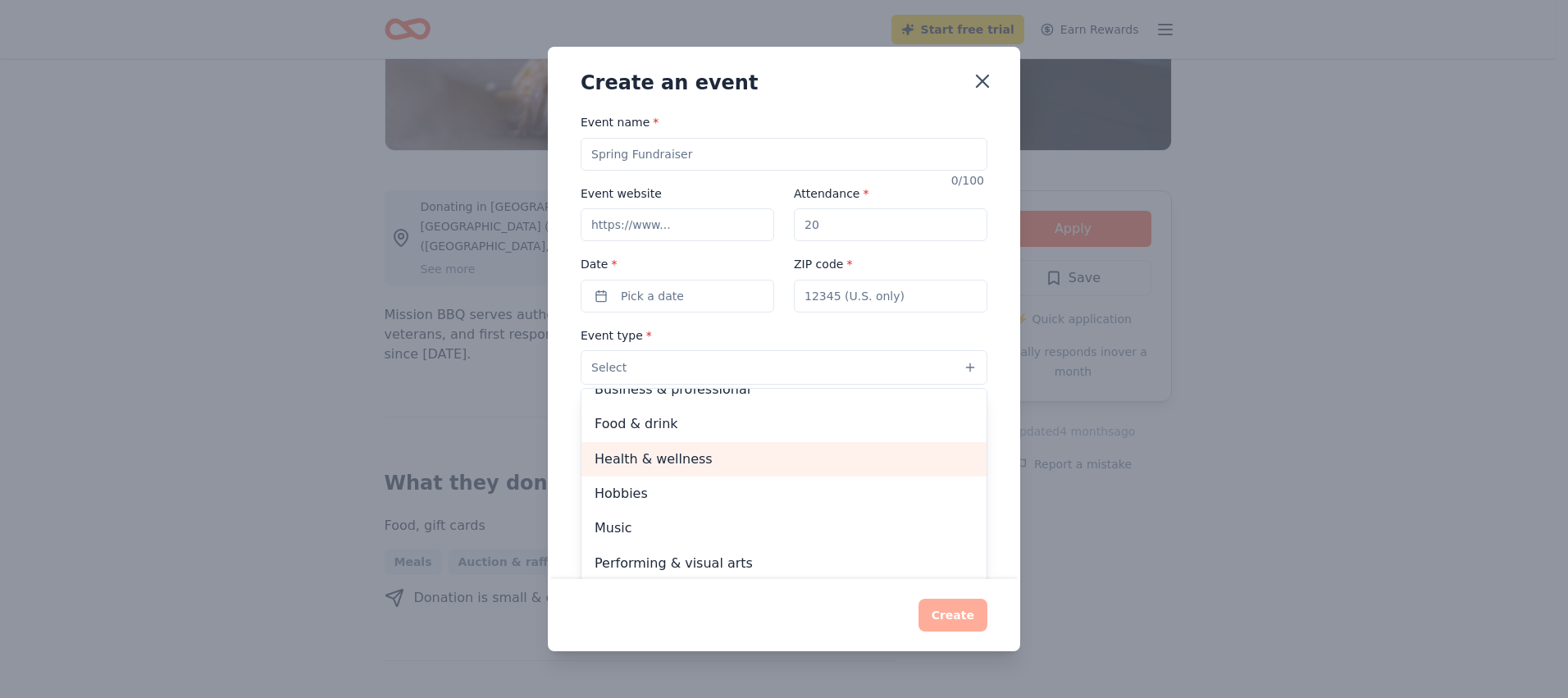
scroll to position [0, 0]
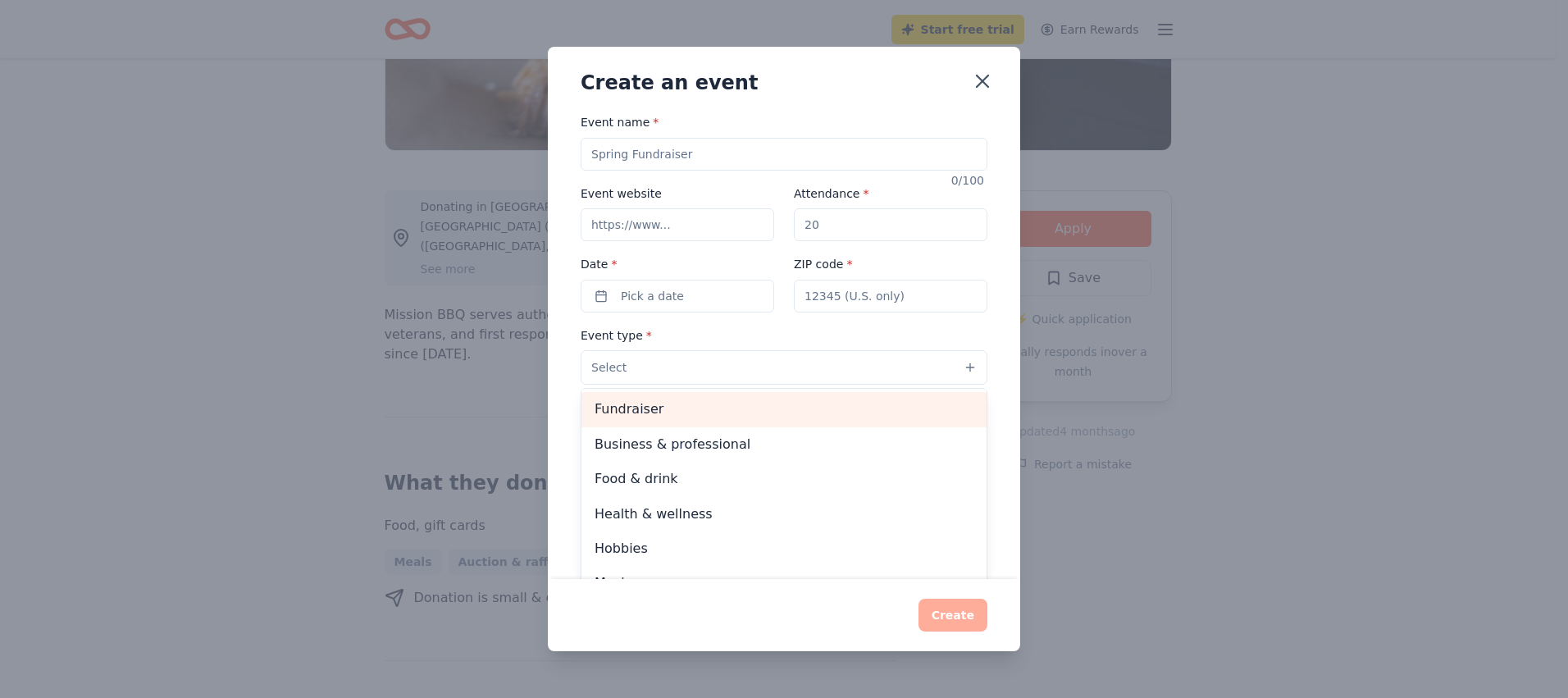
click at [785, 412] on span "Fundraiser" at bounding box center [784, 409] width 379 height 21
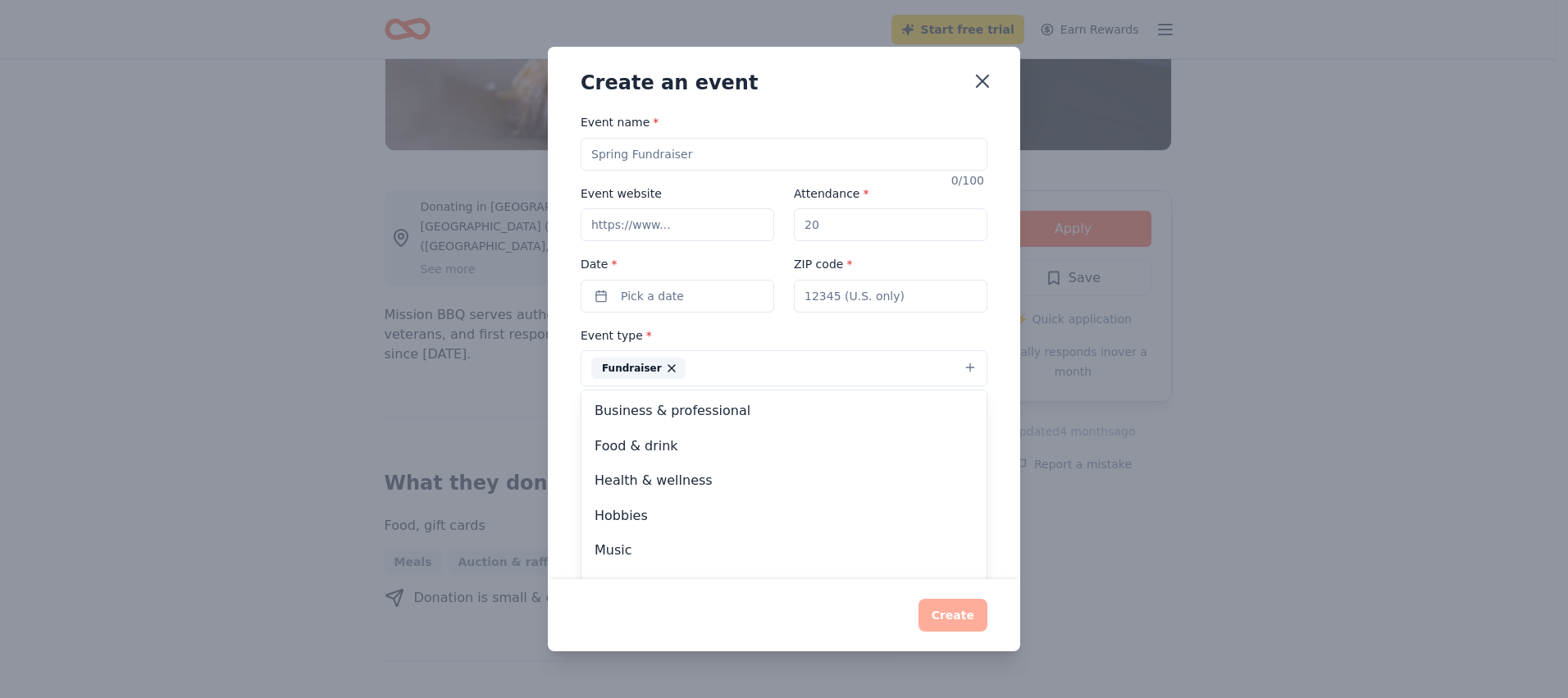
click at [1001, 335] on div "Event name * 0 /100 Event website Attendance * Date * Pick a date ZIP code * Ev…" at bounding box center [784, 345] width 473 height 467
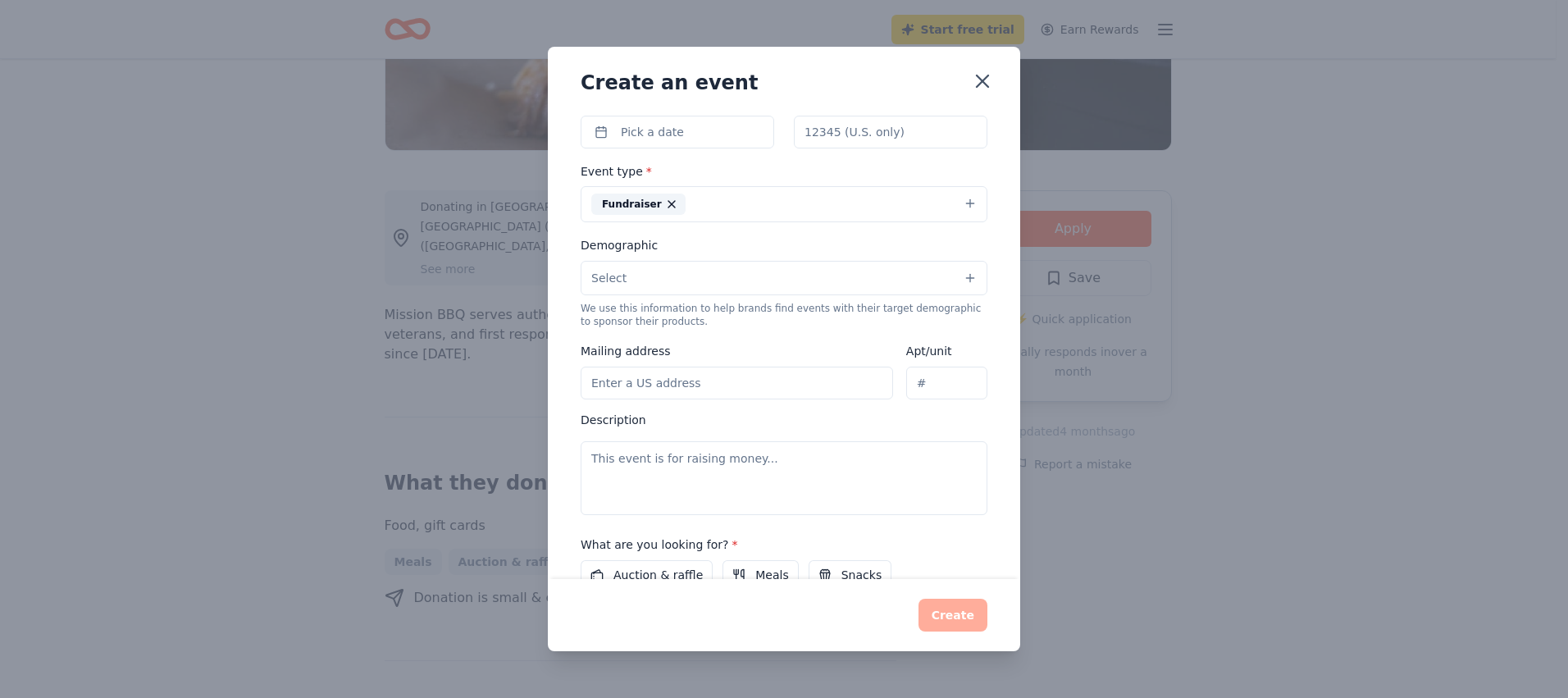
scroll to position [82, 0]
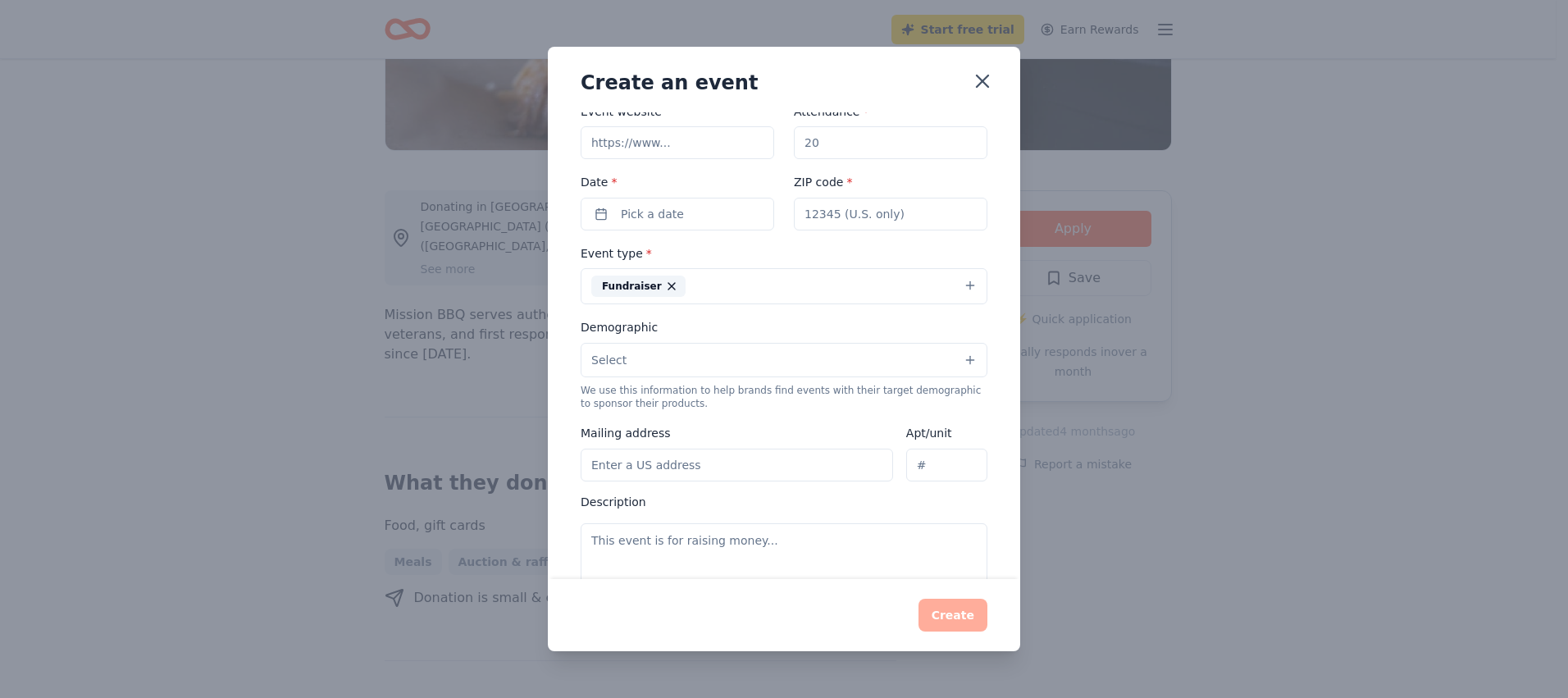
click at [773, 368] on button "Select" at bounding box center [784, 361] width 407 height 35
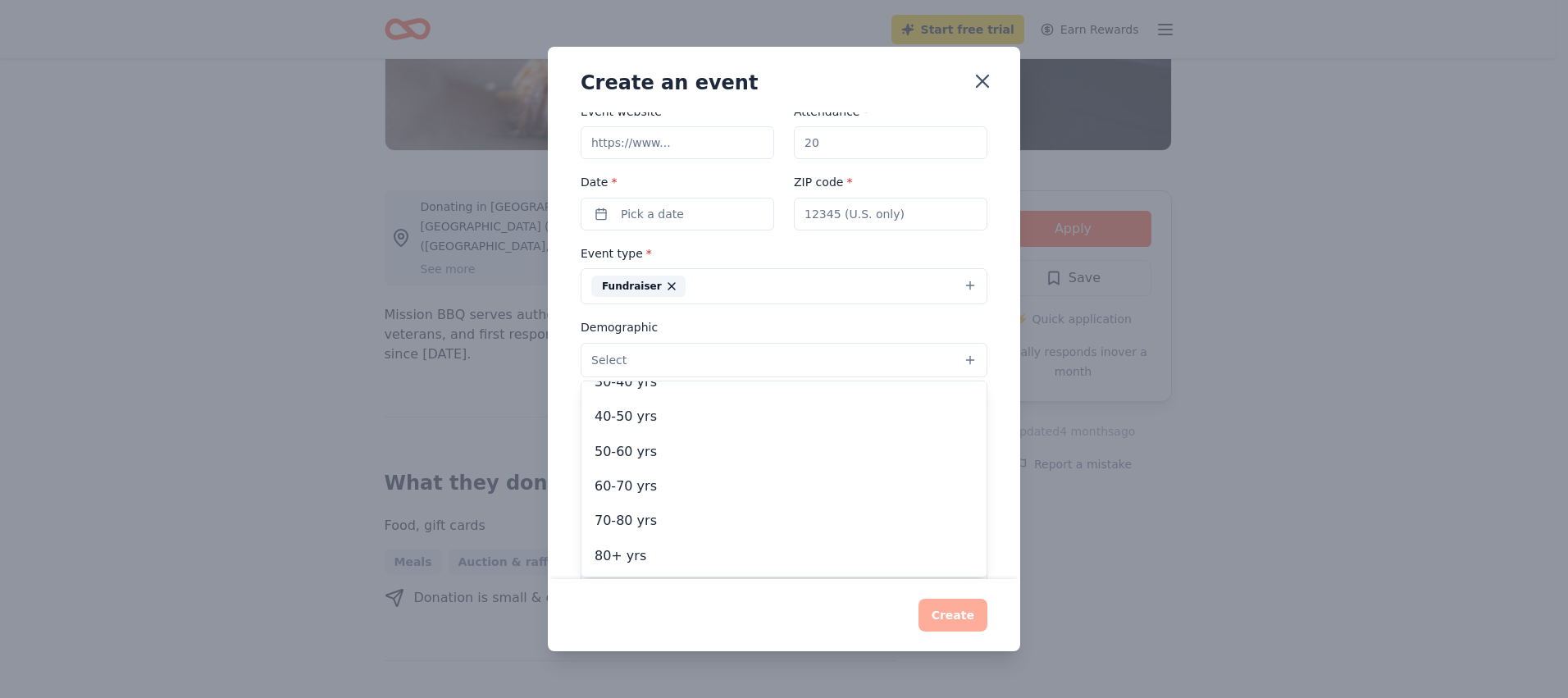
scroll to position [0, 0]
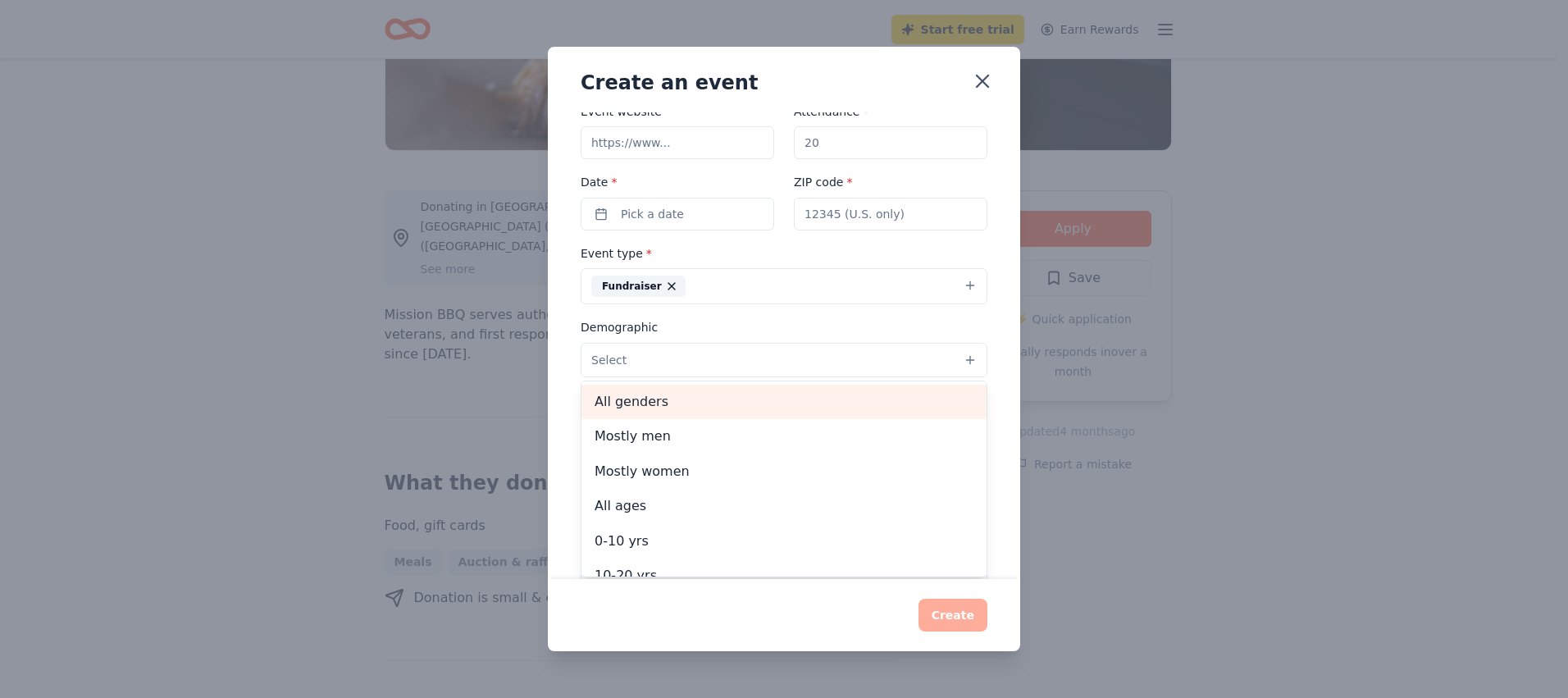
click at [640, 404] on span "All genders" at bounding box center [784, 402] width 379 height 21
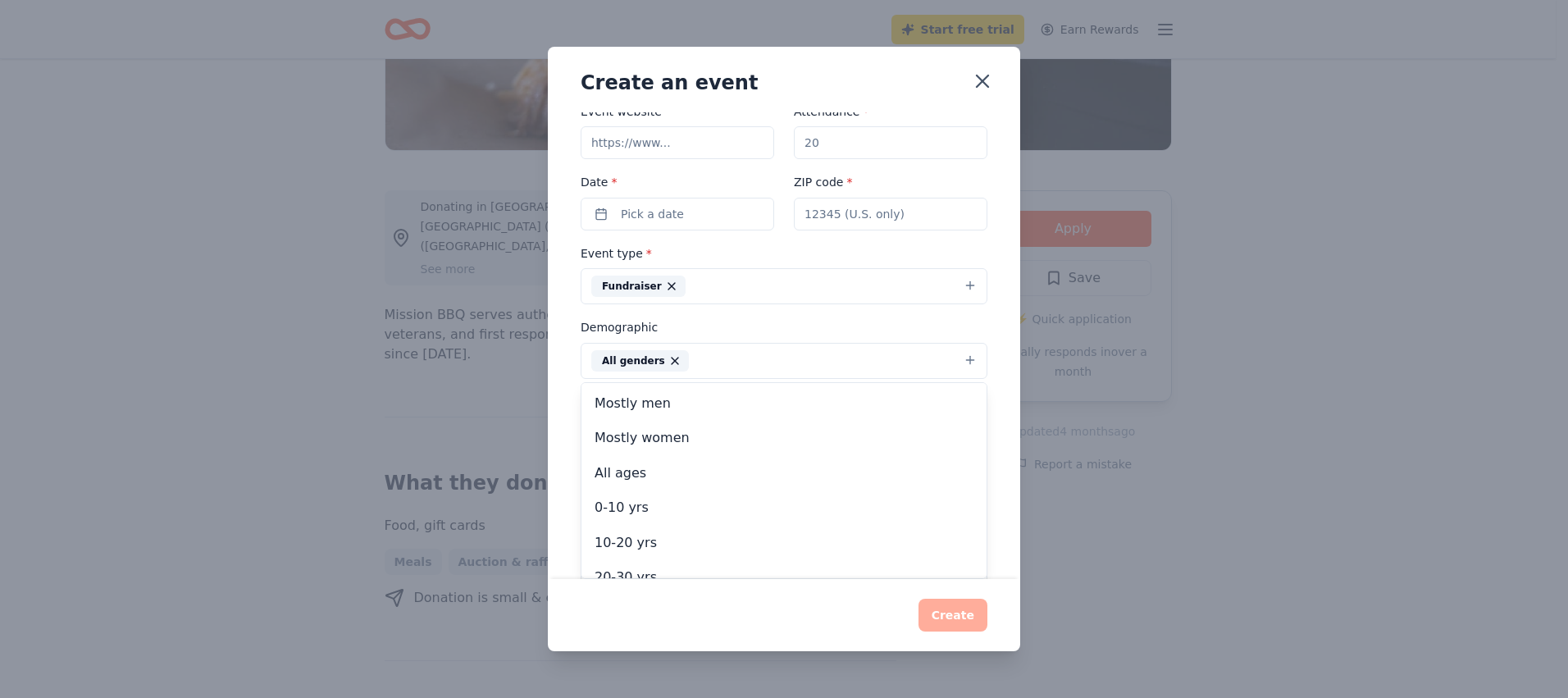
click at [987, 366] on div "Event name * 0 /100 Event website Attendance * Date * Pick a date ZIP code * Ev…" at bounding box center [784, 345] width 473 height 467
click at [700, 470] on input "Mailing address" at bounding box center [737, 467] width 312 height 33
type input "17145 W. Bluemound"
type input "53005"
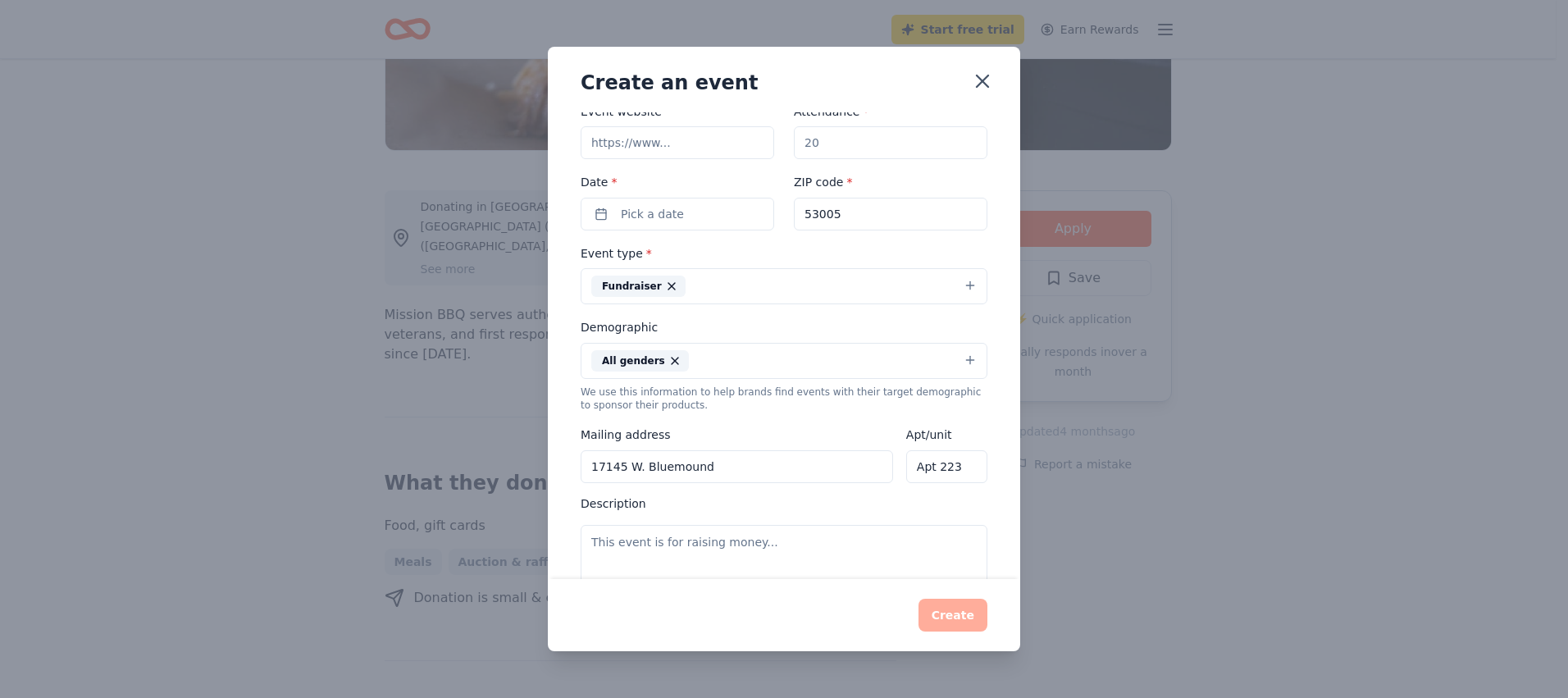
drag, startPoint x: 926, startPoint y: 473, endPoint x: 903, endPoint y: 472, distance: 23.0
click at [906, 472] on input "Apt 223" at bounding box center [946, 467] width 81 height 33
type input "Suite 223"
click at [789, 549] on textarea at bounding box center [784, 562] width 407 height 73
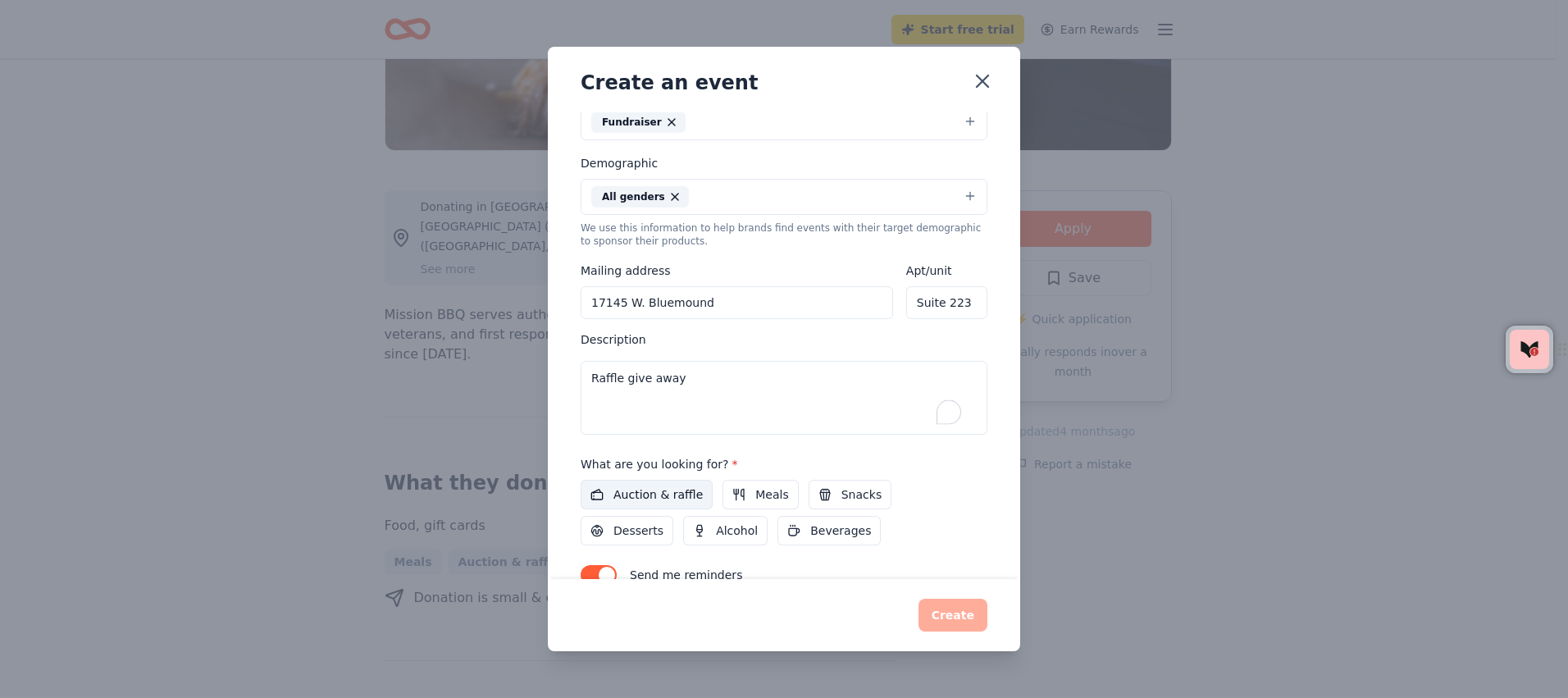
click at [659, 495] on span "Auction & raffle" at bounding box center [658, 494] width 89 height 19
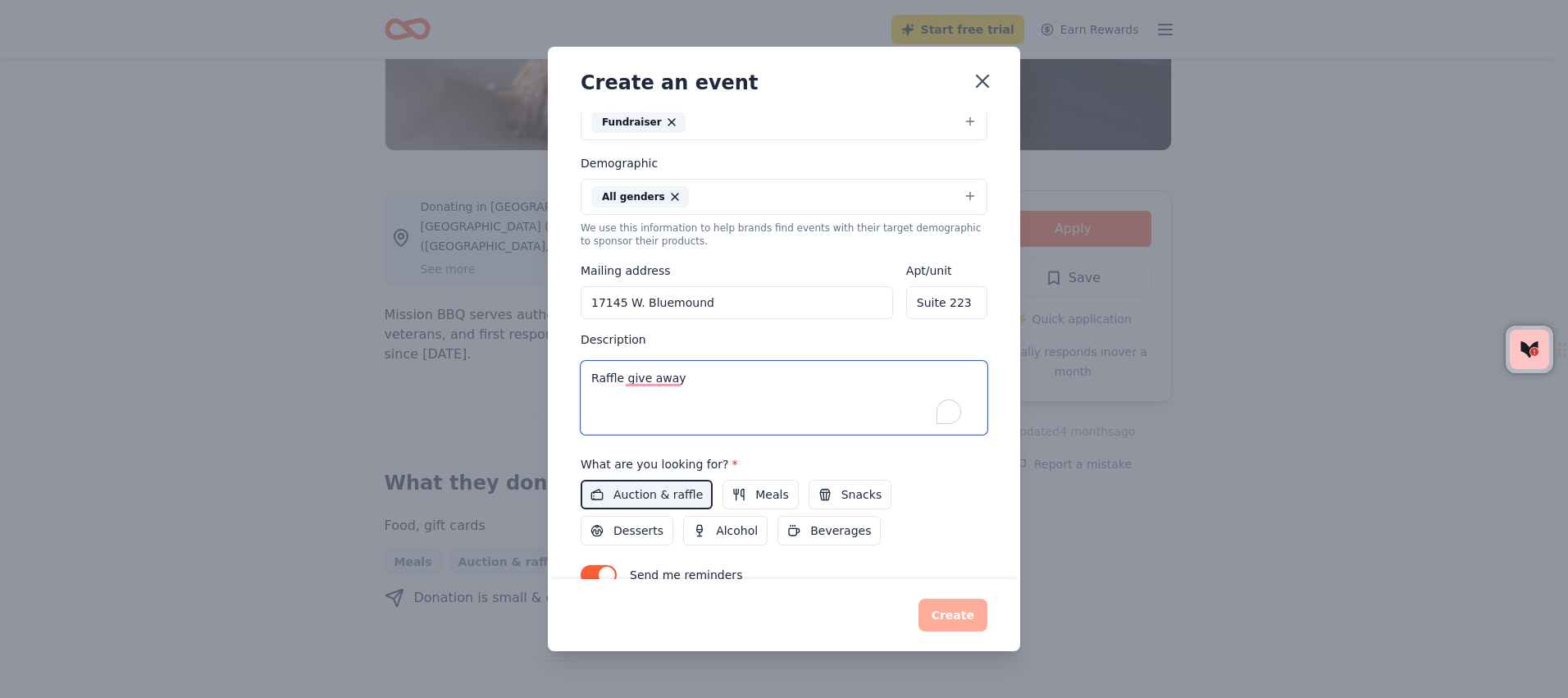
drag, startPoint x: 698, startPoint y: 377, endPoint x: 577, endPoint y: 376, distance: 121.0
click at [577, 376] on div "Event name * 0 /100 Event website Attendance * Date * Pick a date ZIP code * 53…" at bounding box center [784, 345] width 473 height 467
click at [943, 384] on textarea "Pardon Me fundraiser to raise funds for new computer, website" at bounding box center [784, 397] width 407 height 73
click at [894, 381] on textarea "Pardon Me fundraiser to raise funds for new computer, website" at bounding box center [784, 397] width 407 height 73
click at [955, 383] on textarea "Pardon Me fundraiser to raise funds for new computer, full website" at bounding box center [784, 397] width 407 height 73
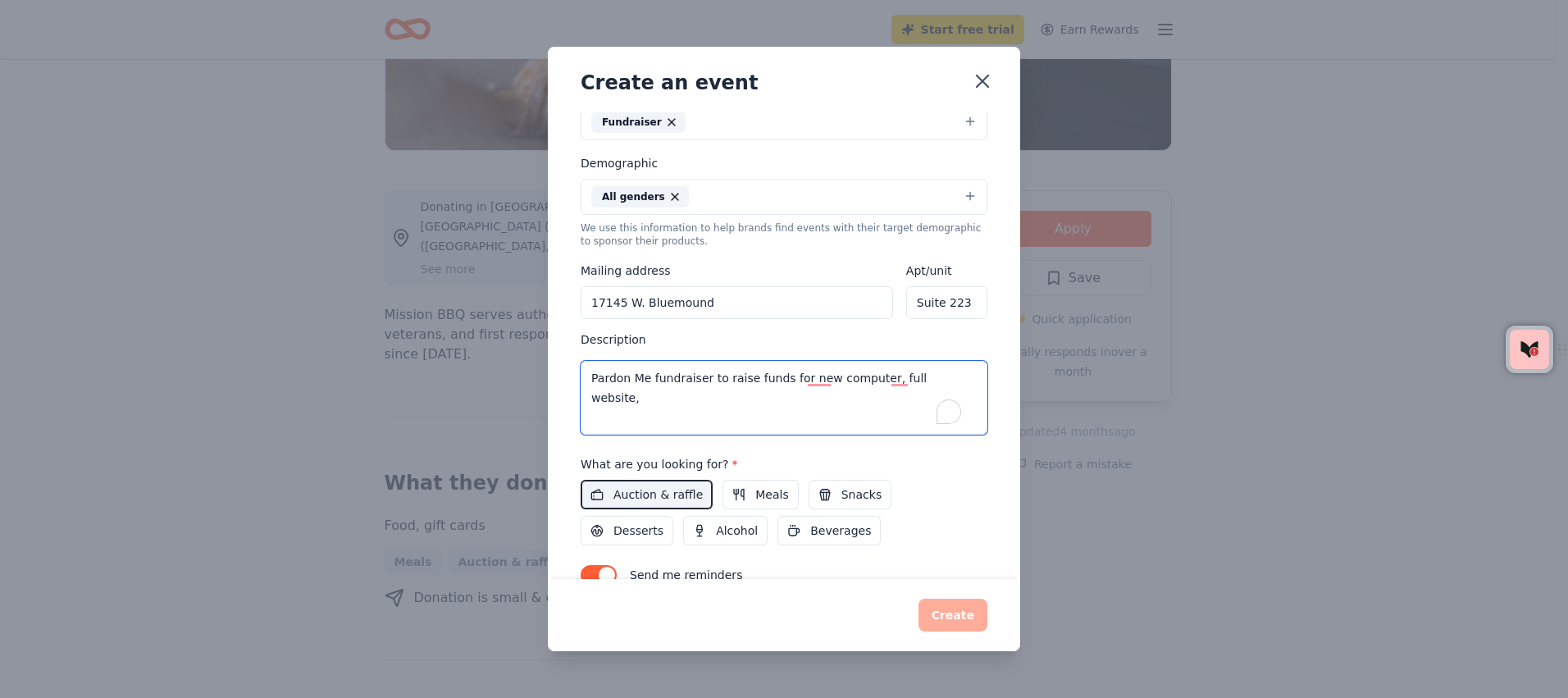
scroll to position [0, 0]
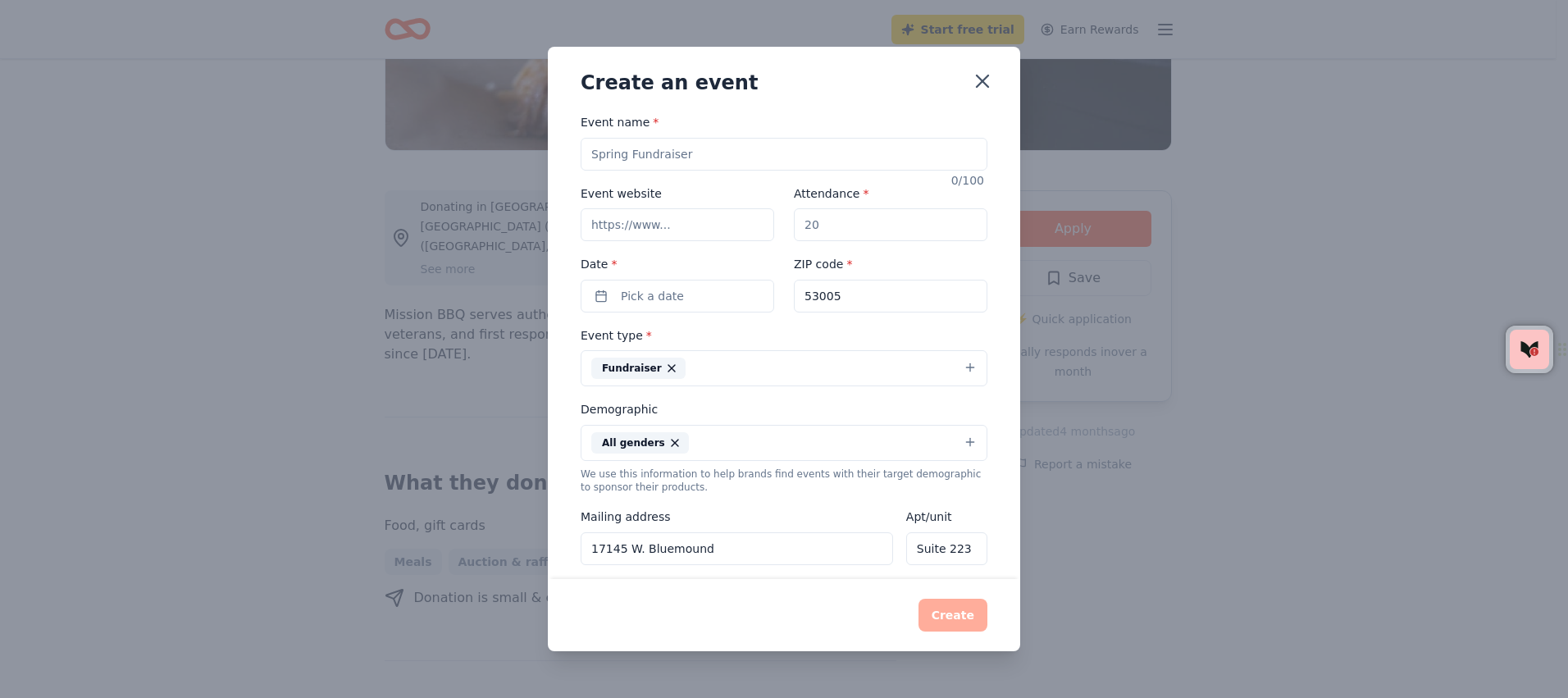
type textarea "Pardon Me fundraiser to raise funds for new computer, full website,"
click at [709, 158] on input "Event name *" at bounding box center [784, 155] width 407 height 33
type input "Pardon Me Fundraiser"
drag, startPoint x: 825, startPoint y: 227, endPoint x: 802, endPoint y: 225, distance: 23.1
click at [802, 225] on input "Attendance *" at bounding box center [890, 224] width 193 height 33
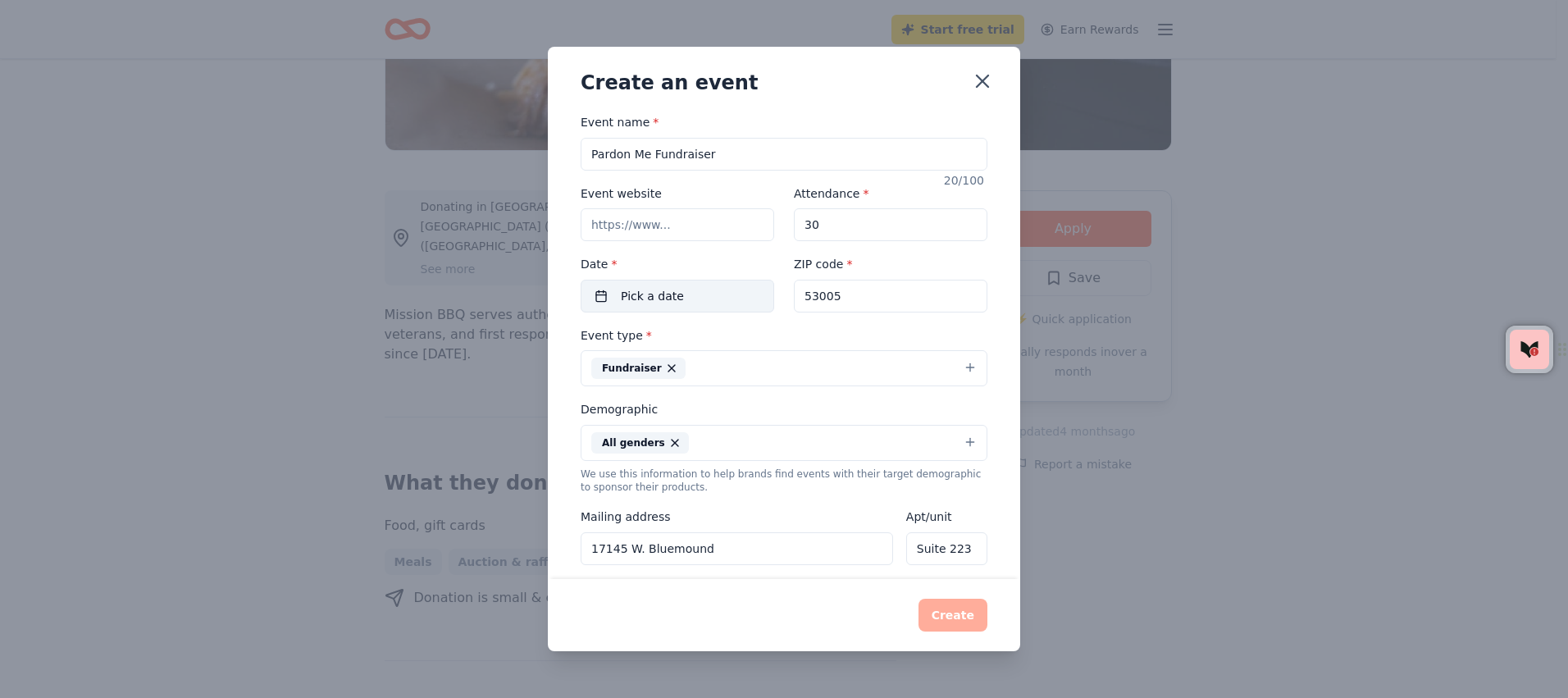
type input "30"
click at [730, 299] on button "Pick a date" at bounding box center [678, 296] width 193 height 33
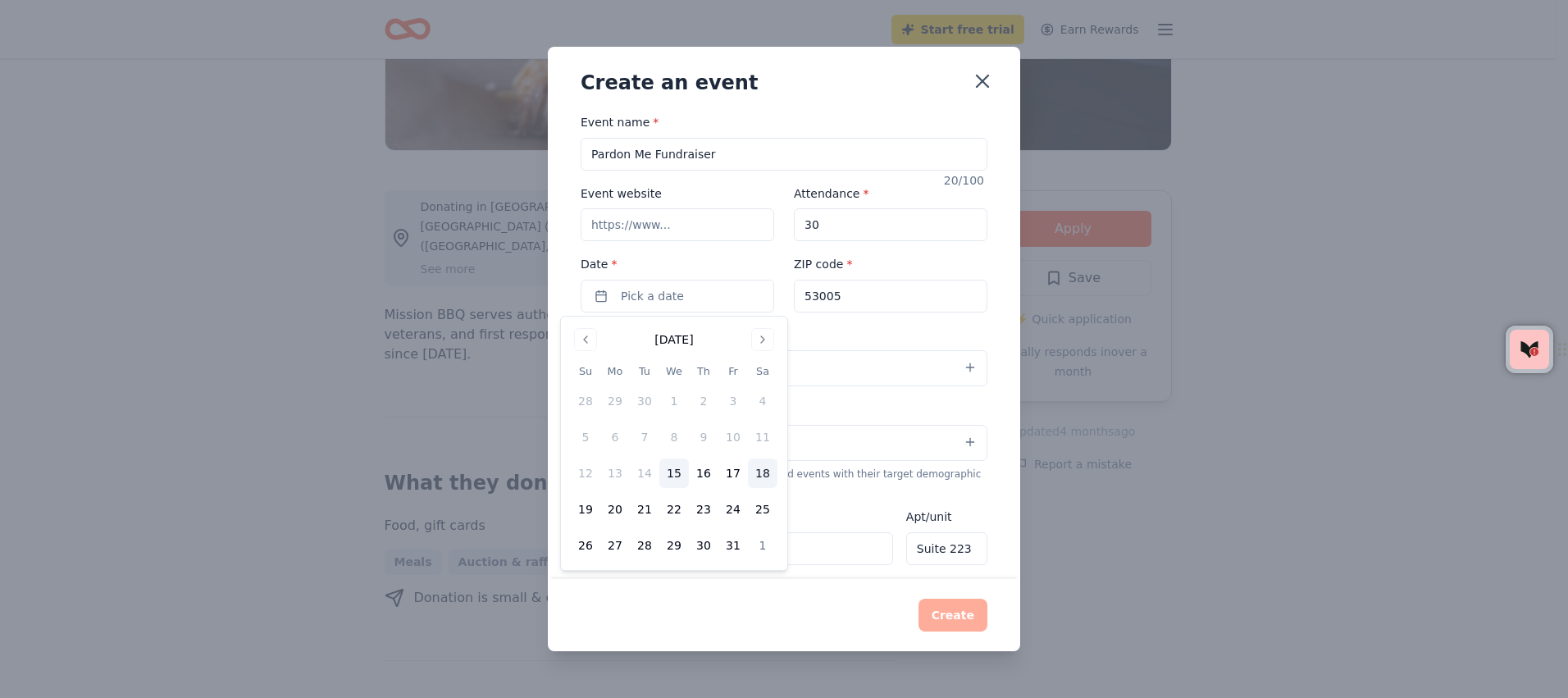
click at [768, 479] on button "18" at bounding box center [763, 473] width 30 height 30
click at [920, 256] on div "ZIP code * 53005" at bounding box center [890, 283] width 193 height 58
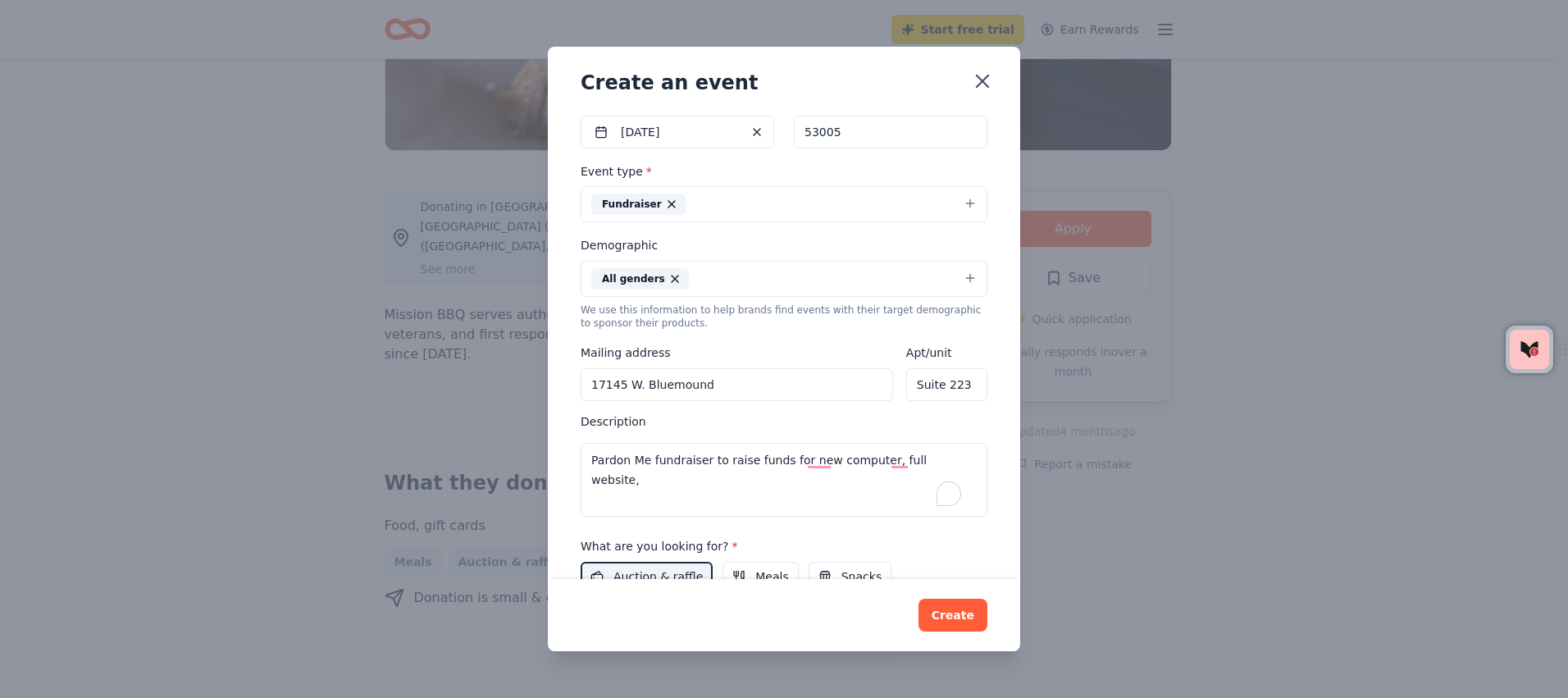
scroll to position [246, 0]
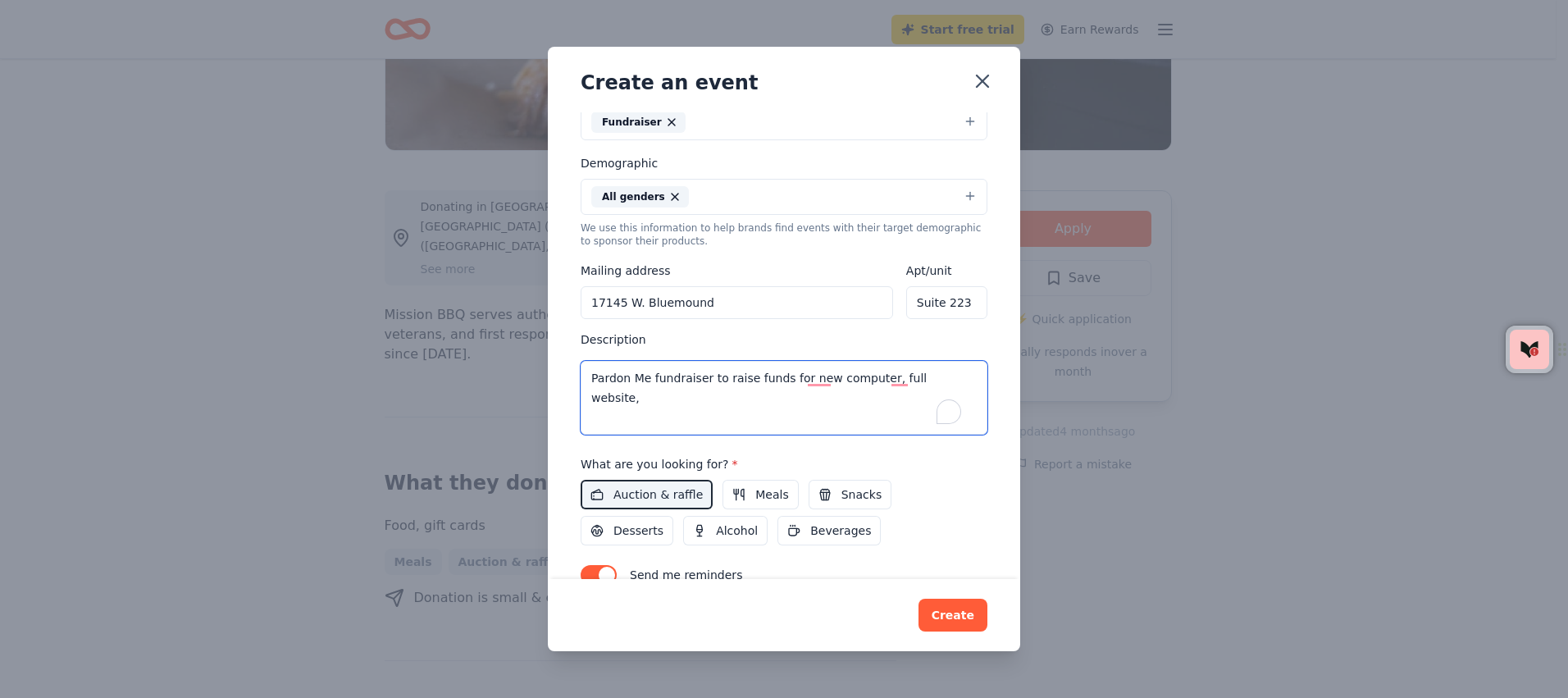
click at [959, 376] on textarea "Pardon Me fundraiser to raise funds for new computer, full website," at bounding box center [784, 397] width 407 height 73
click at [912, 379] on textarea "Pardon Me fundraiser to raise funds for new computer, full website" at bounding box center [784, 397] width 407 height 73
click at [890, 378] on textarea "Pardon Me fundraiser to raise funds for new computer, website development," at bounding box center [784, 397] width 407 height 73
click at [934, 374] on textarea "Pardon Me fundraiser to raise funds for website development," at bounding box center [784, 397] width 407 height 73
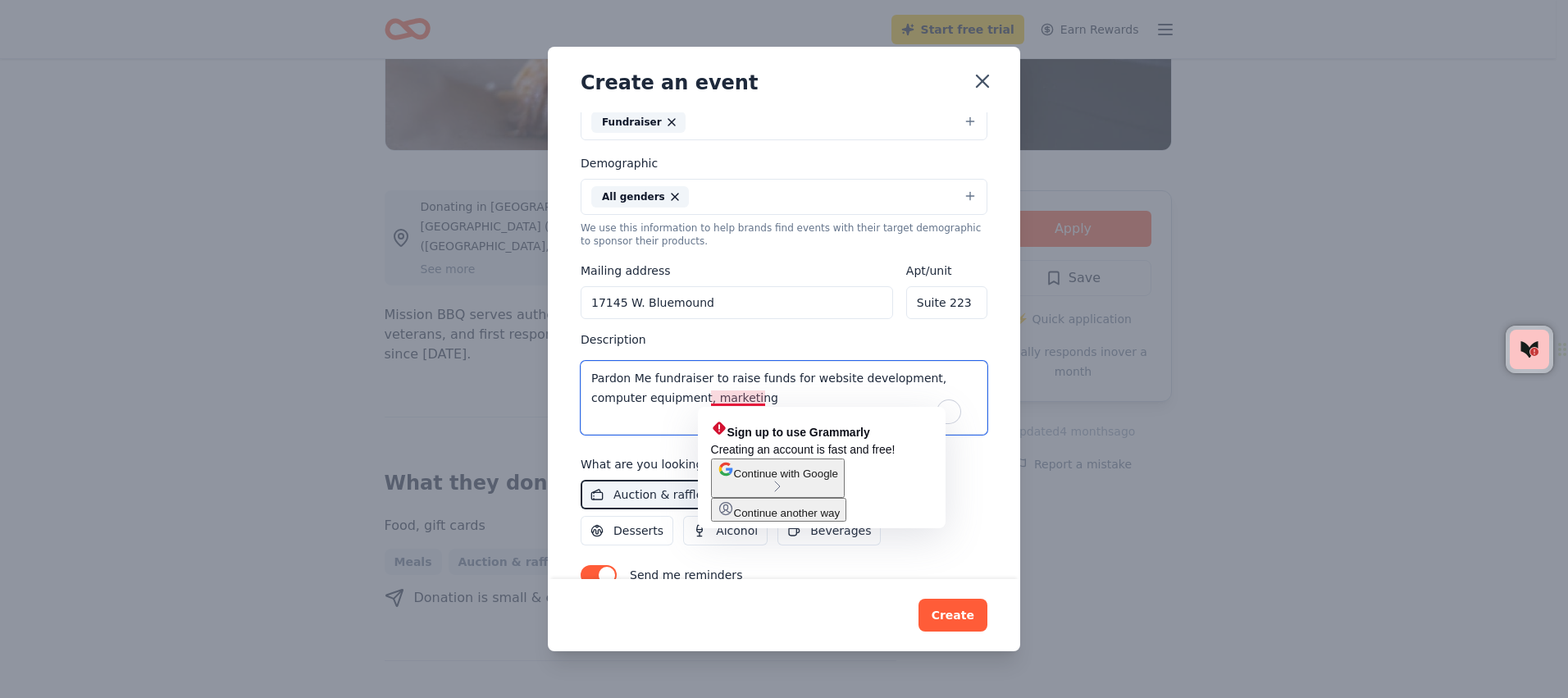
click at [710, 397] on textarea "Pardon Me fundraiser to raise funds for website development, computer equipment…" at bounding box center [784, 397] width 407 height 73
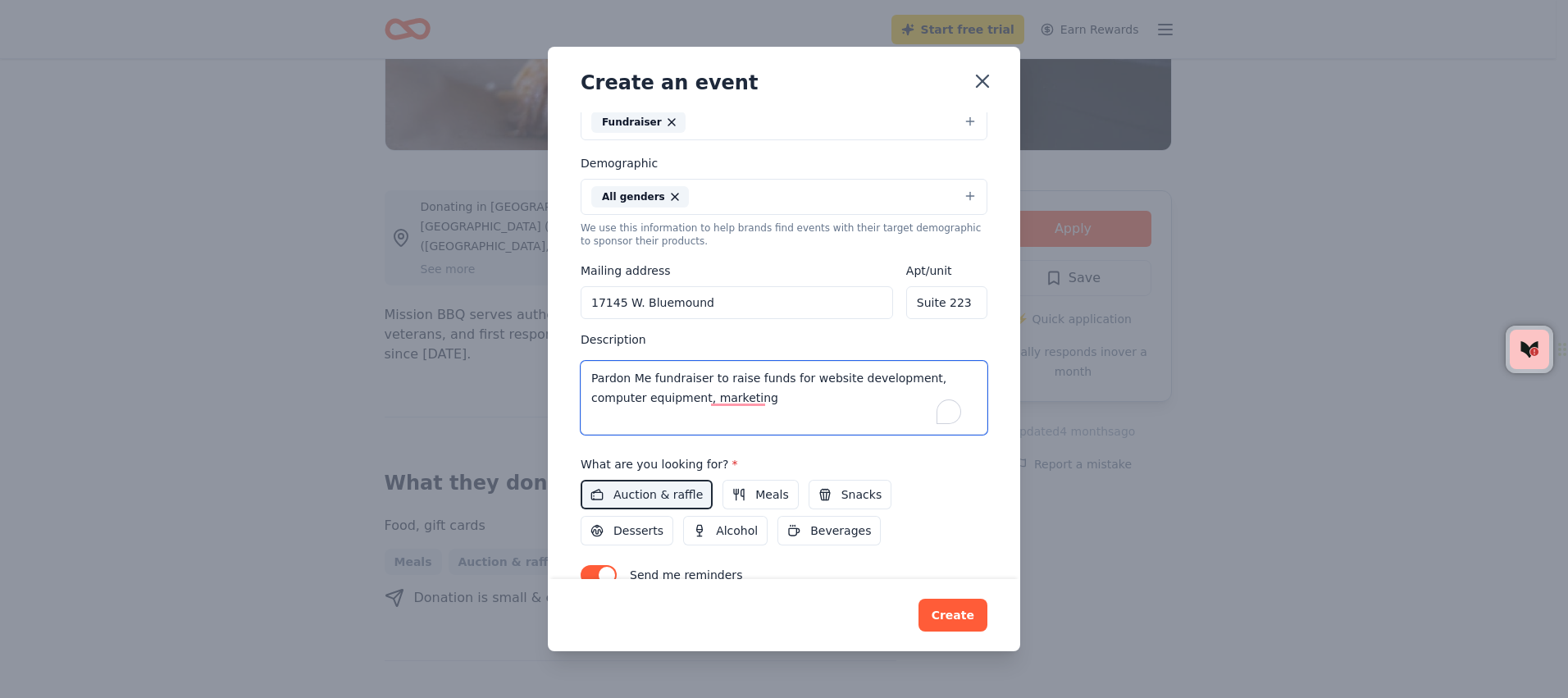
click at [709, 395] on textarea "Pardon Me fundraiser to raise funds for website development, computer equipment…" at bounding box center [784, 397] width 407 height 73
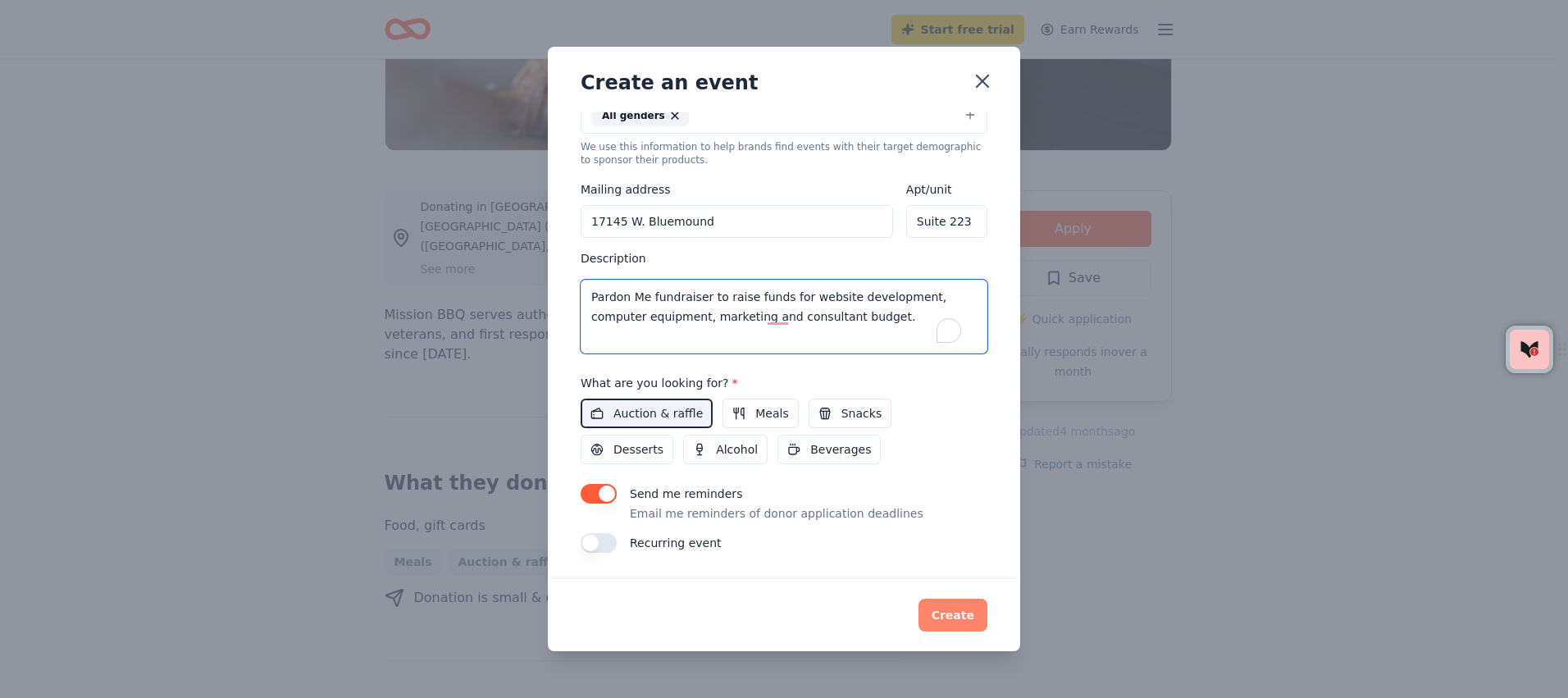
type textarea "Pardon Me fundraiser to raise funds for website development, computer equipment…"
click at [955, 615] on button "Create" at bounding box center [952, 615] width 69 height 33
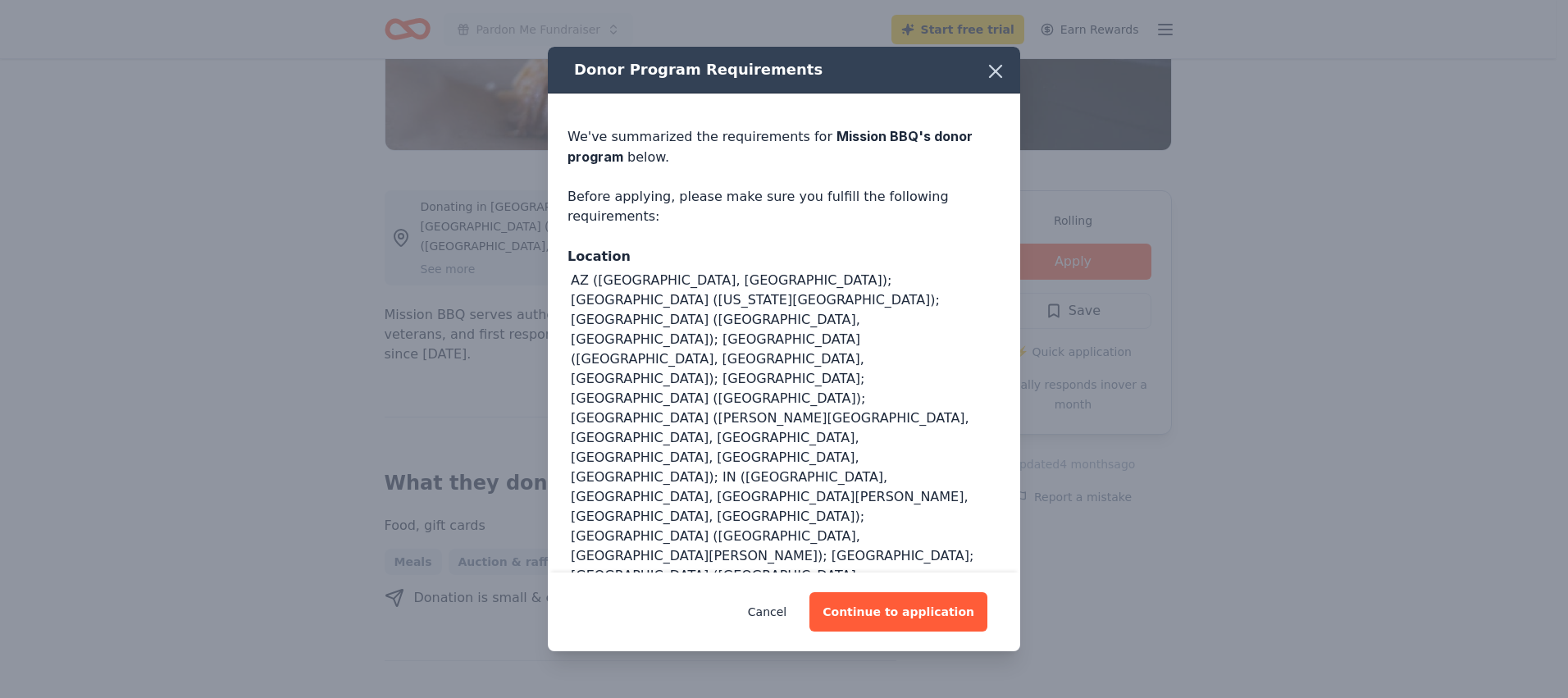
scroll to position [104, 0]
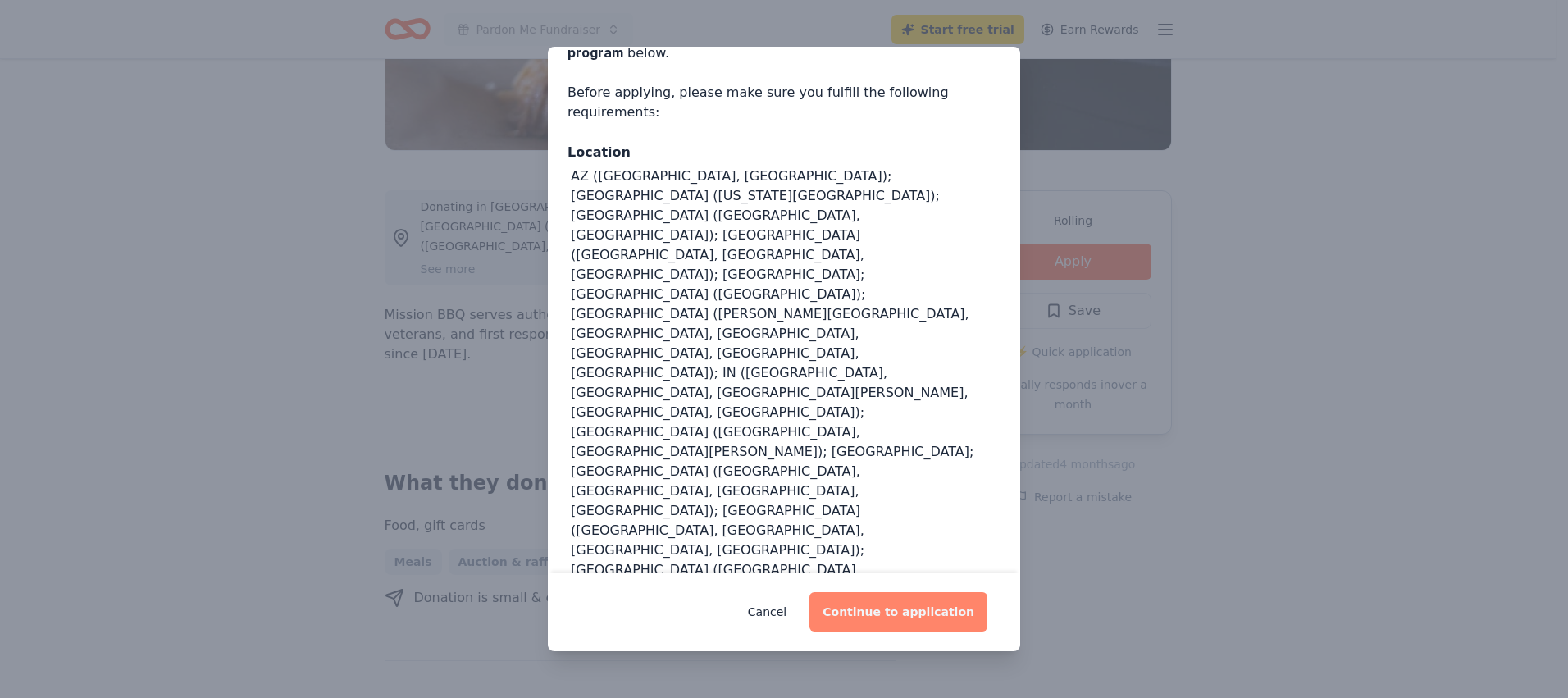
click at [919, 613] on button "Continue to application" at bounding box center [898, 611] width 178 height 40
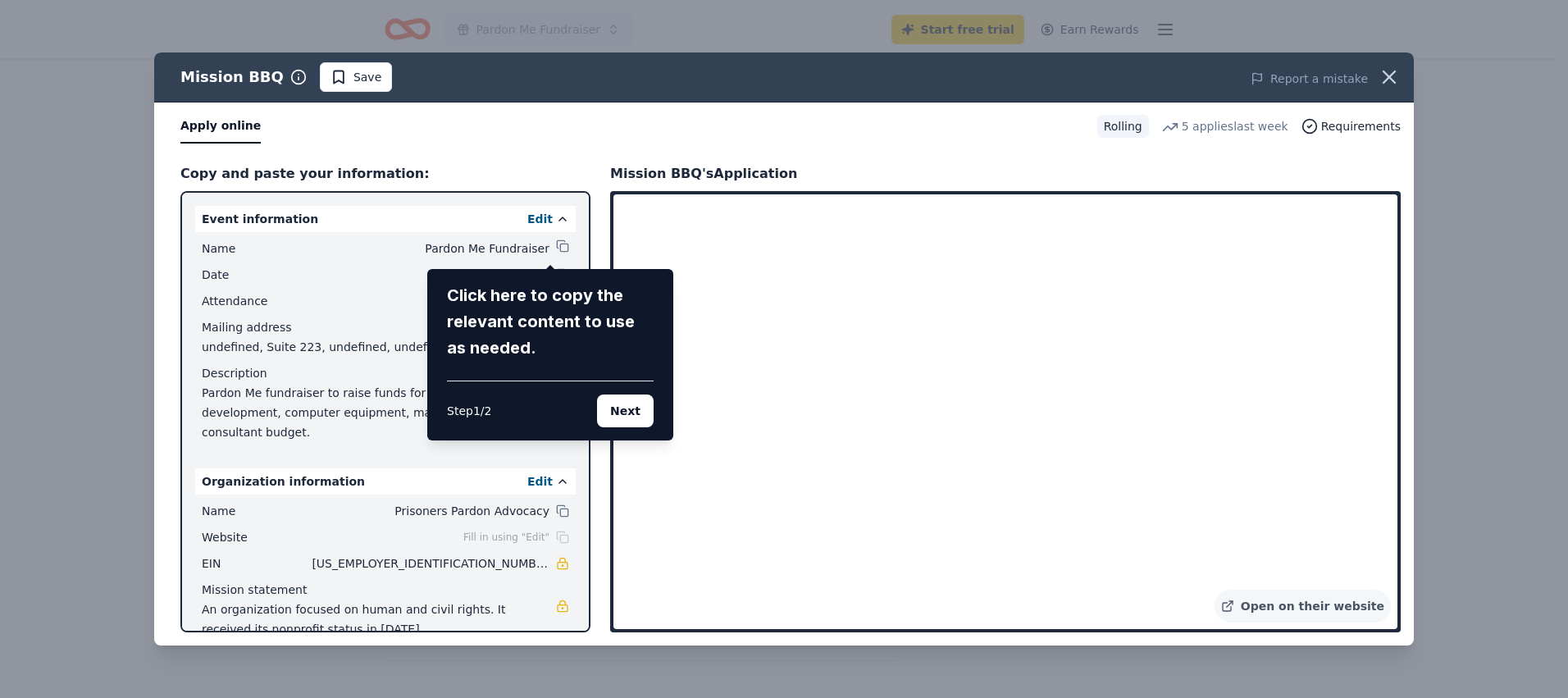
click at [550, 244] on div "Mission BBQ Save Report a mistake Apply online Rolling 5 applies last week Requ…" at bounding box center [783, 348] width 1260 height 593
click at [619, 413] on button "Next" at bounding box center [625, 411] width 57 height 33
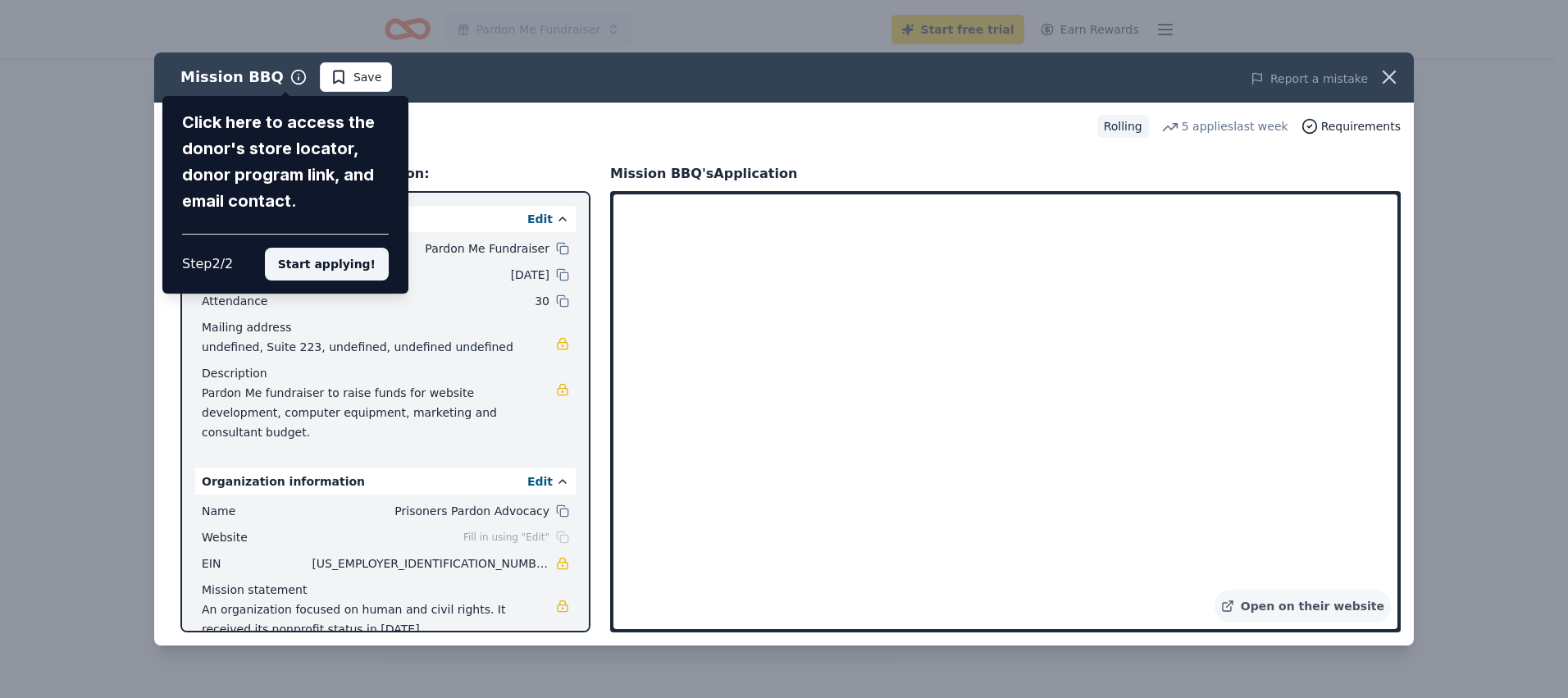
click at [361, 256] on button "Start applying!" at bounding box center [327, 264] width 124 height 33
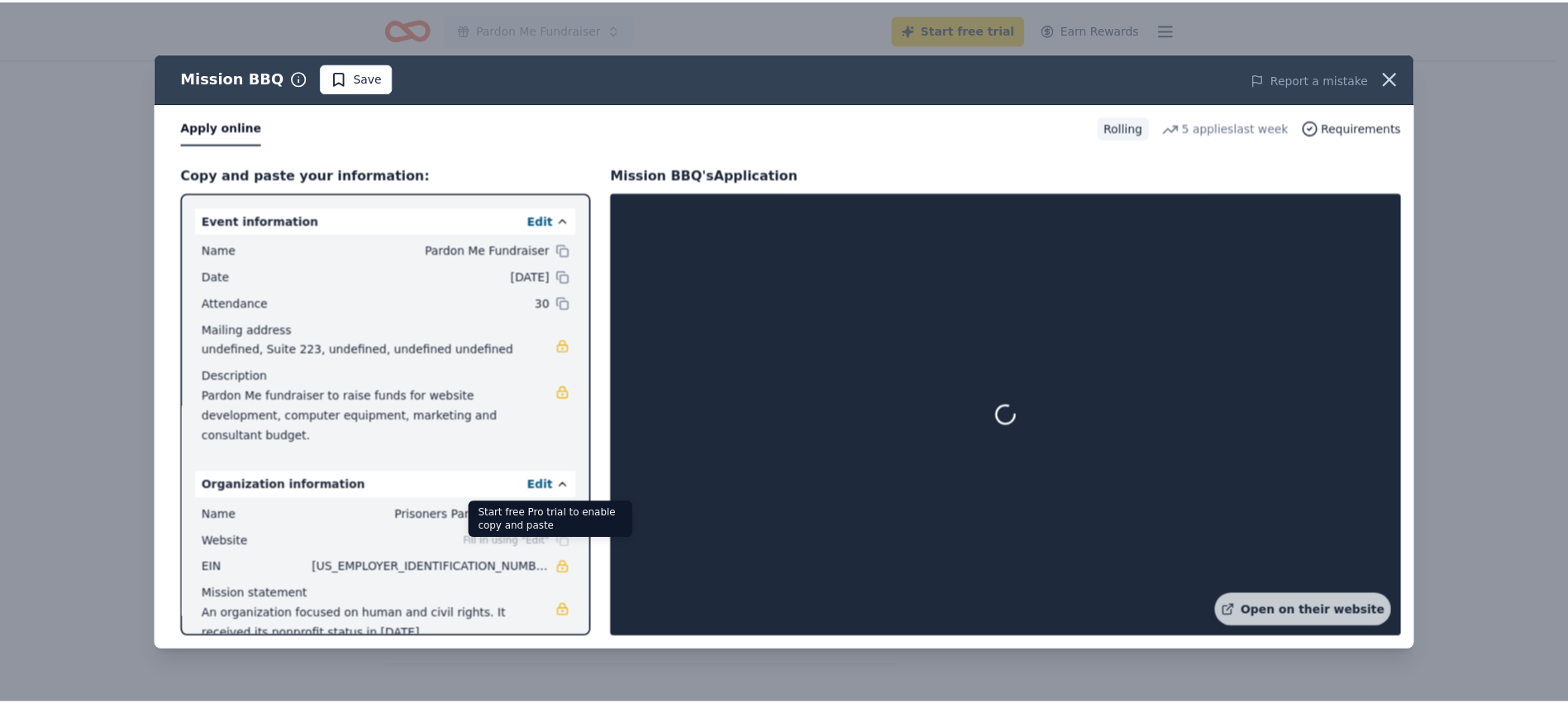
scroll to position [8, 0]
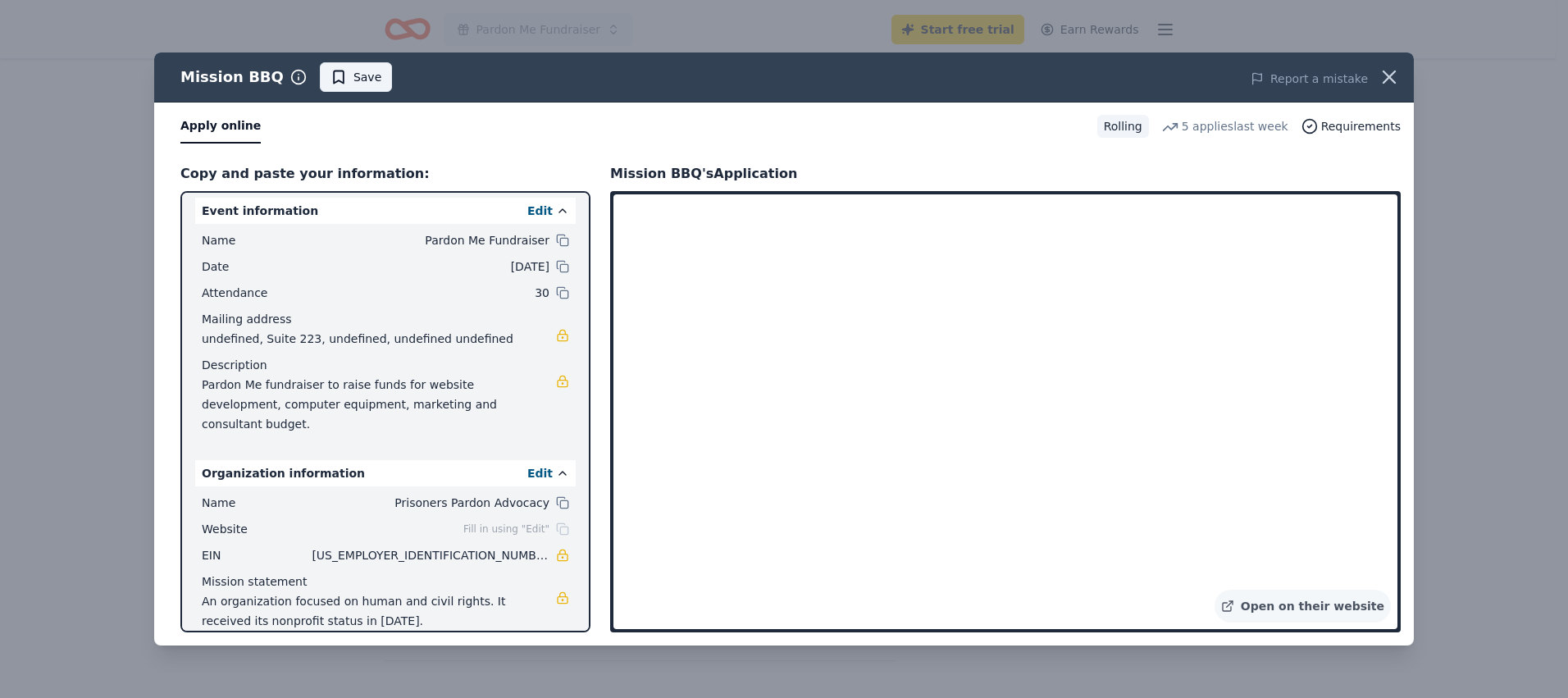
click at [360, 72] on span "Save" at bounding box center [367, 77] width 28 height 19
click at [1391, 78] on icon "button" at bounding box center [1389, 77] width 12 height 12
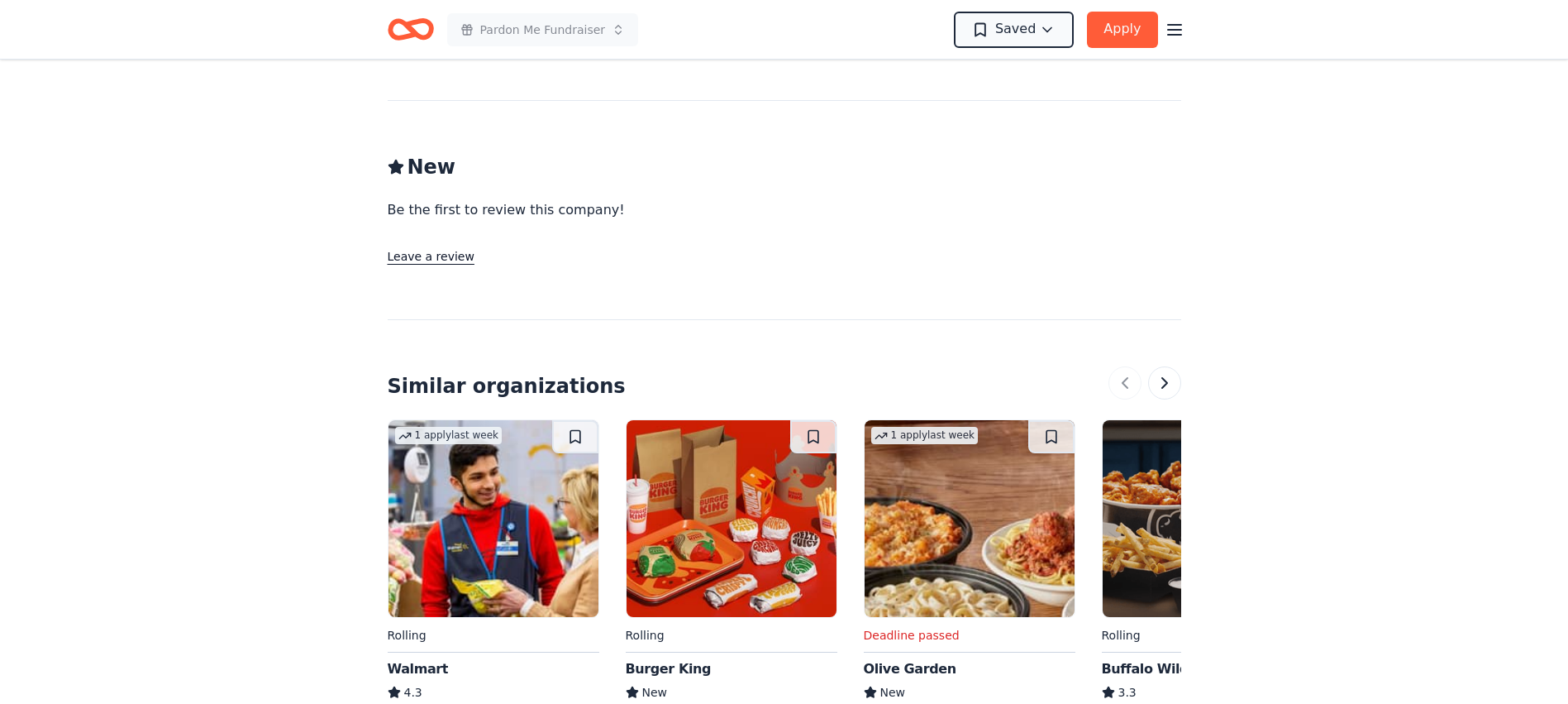
scroll to position [1591, 0]
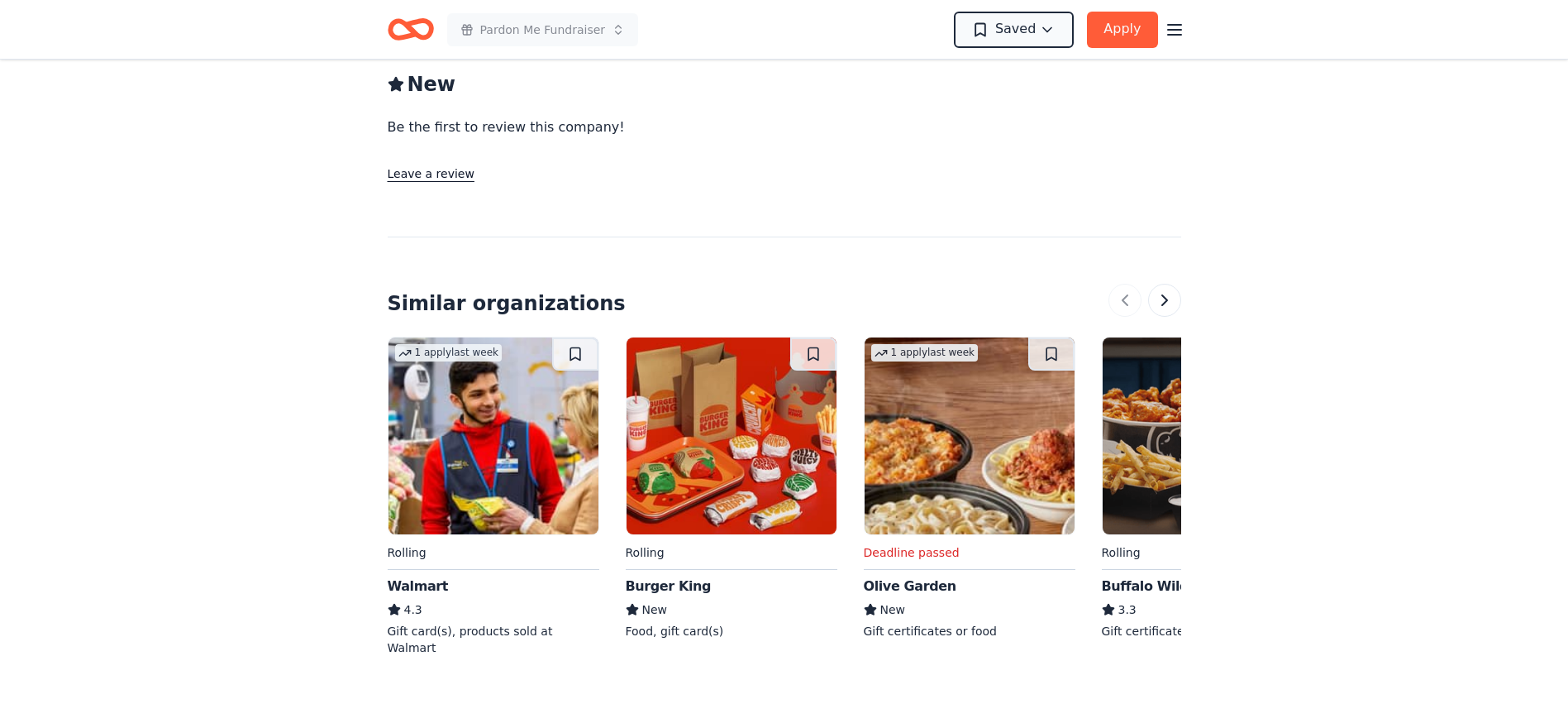
click at [1158, 472] on img at bounding box center [1207, 436] width 210 height 197
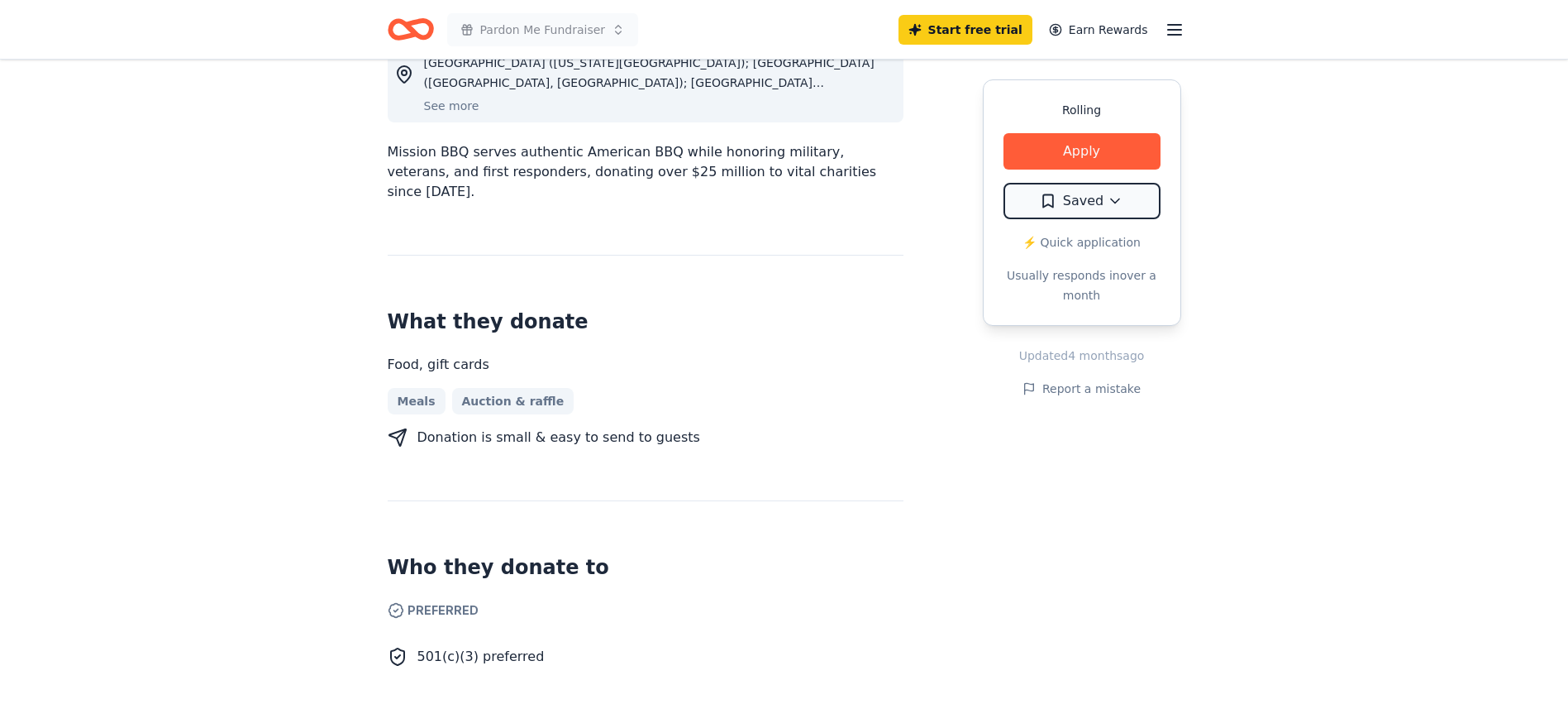
scroll to position [0, 0]
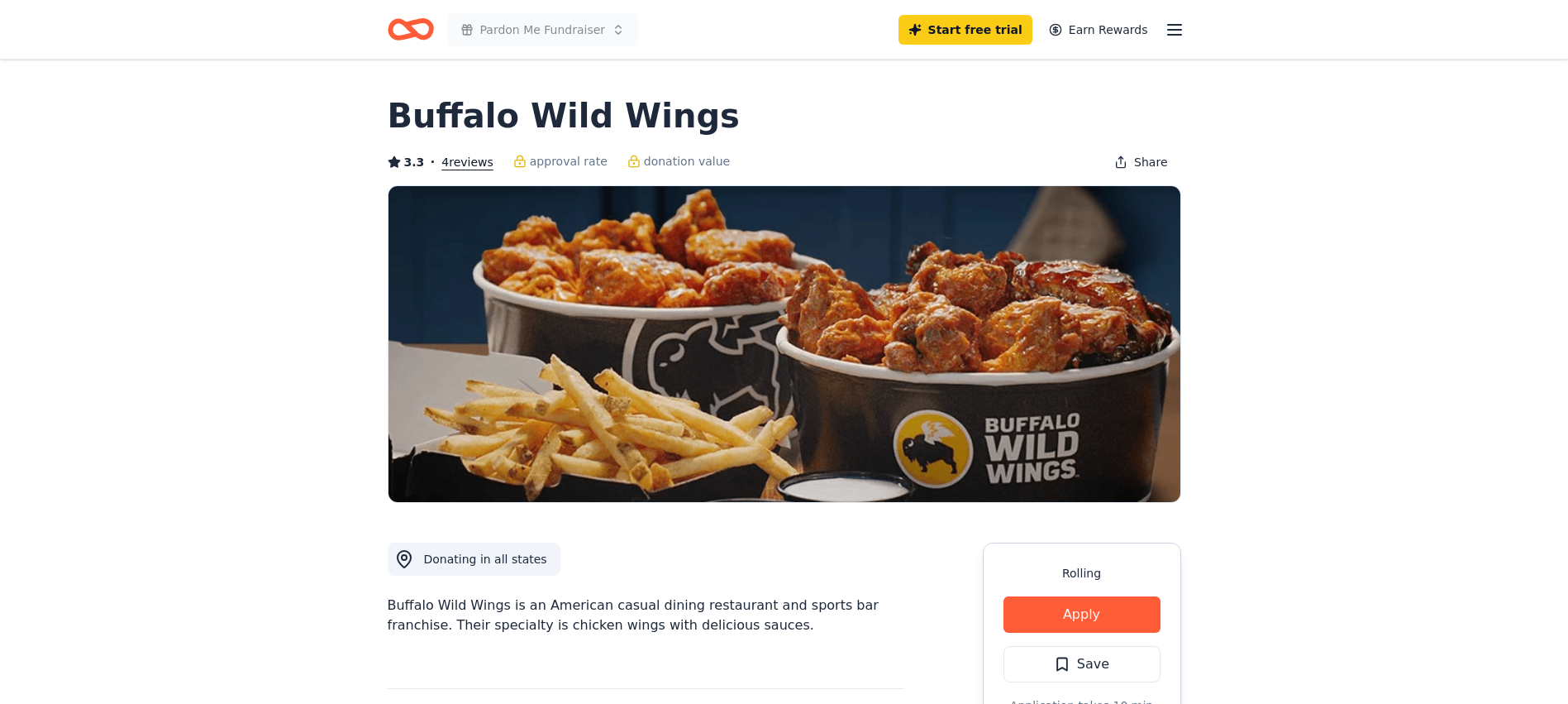
scroll to position [413, 0]
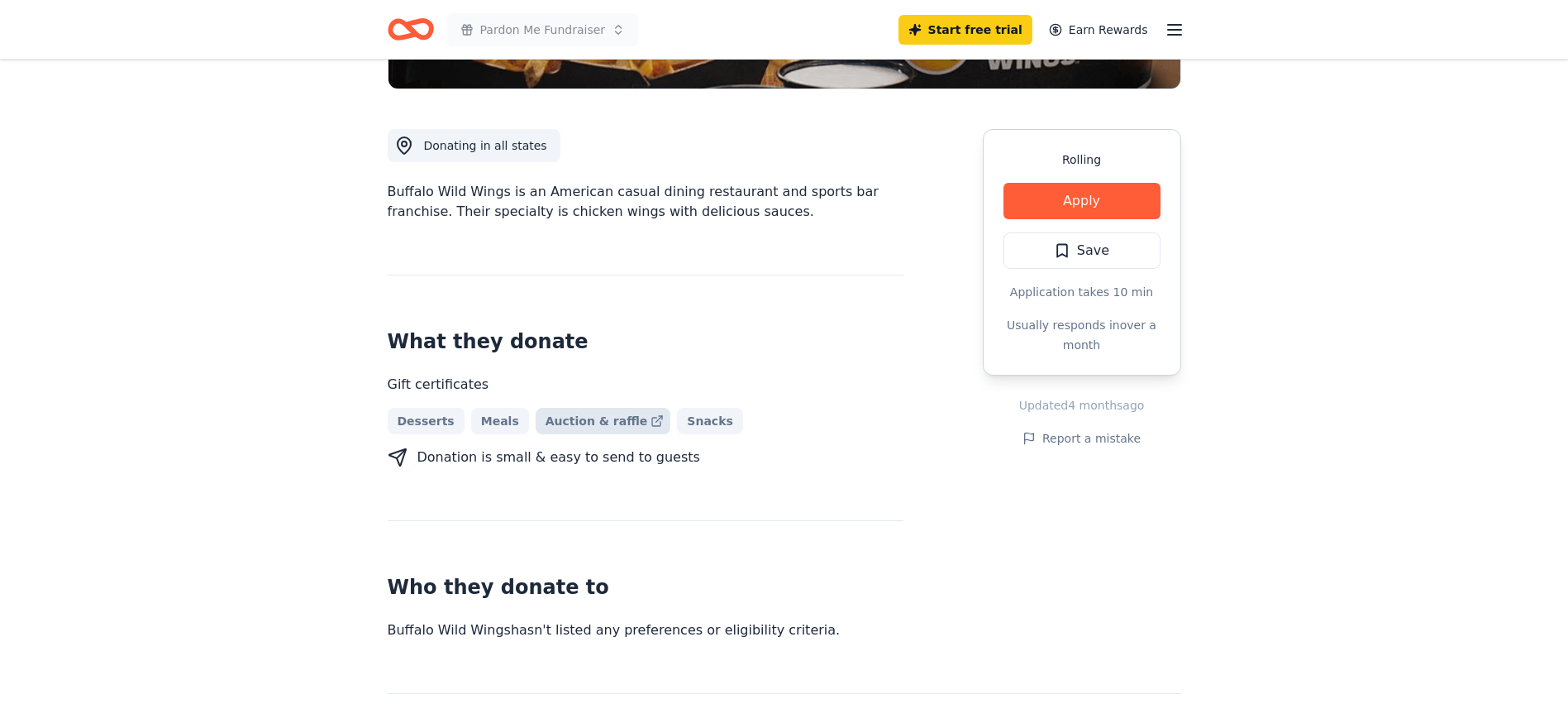
click at [581, 422] on link "Auction & raffle" at bounding box center [603, 420] width 135 height 26
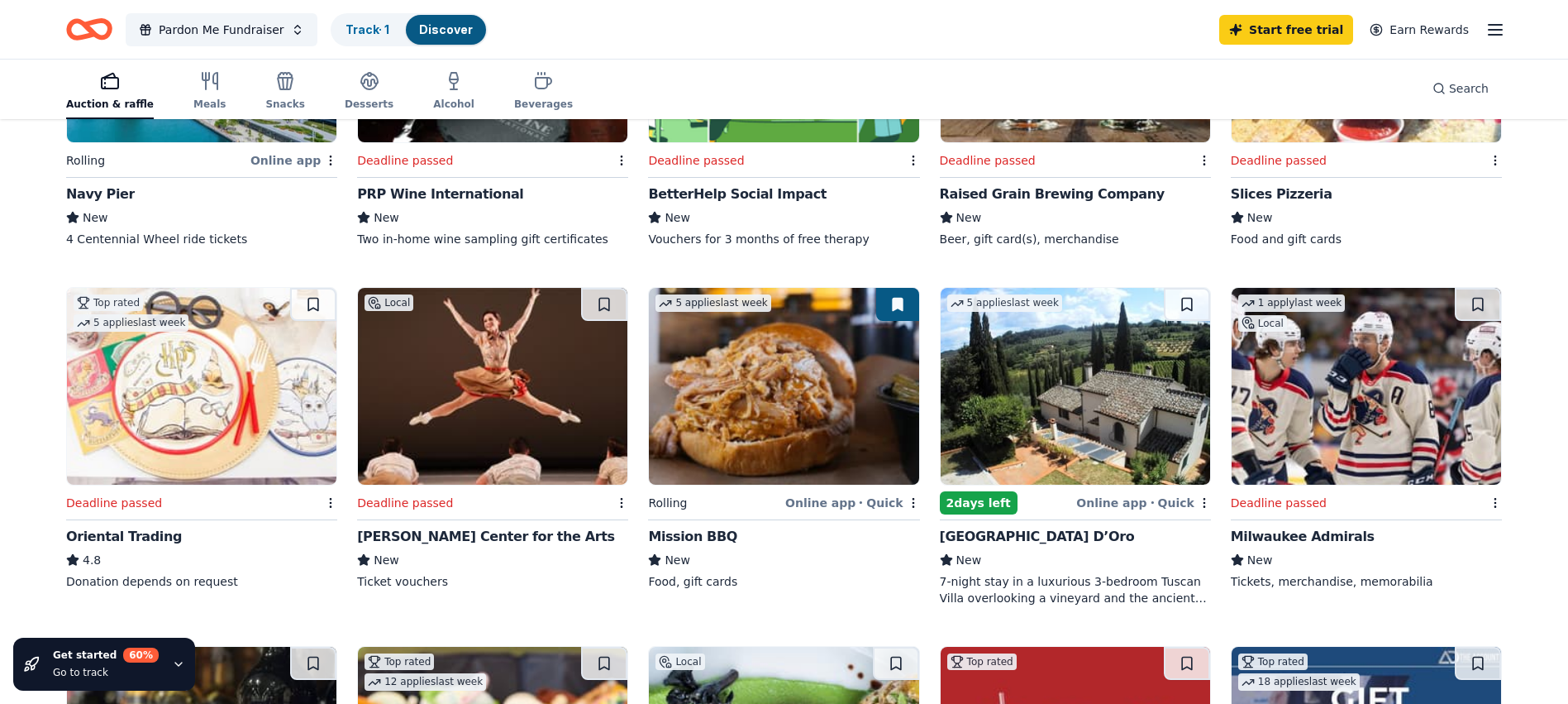
scroll to position [443, 0]
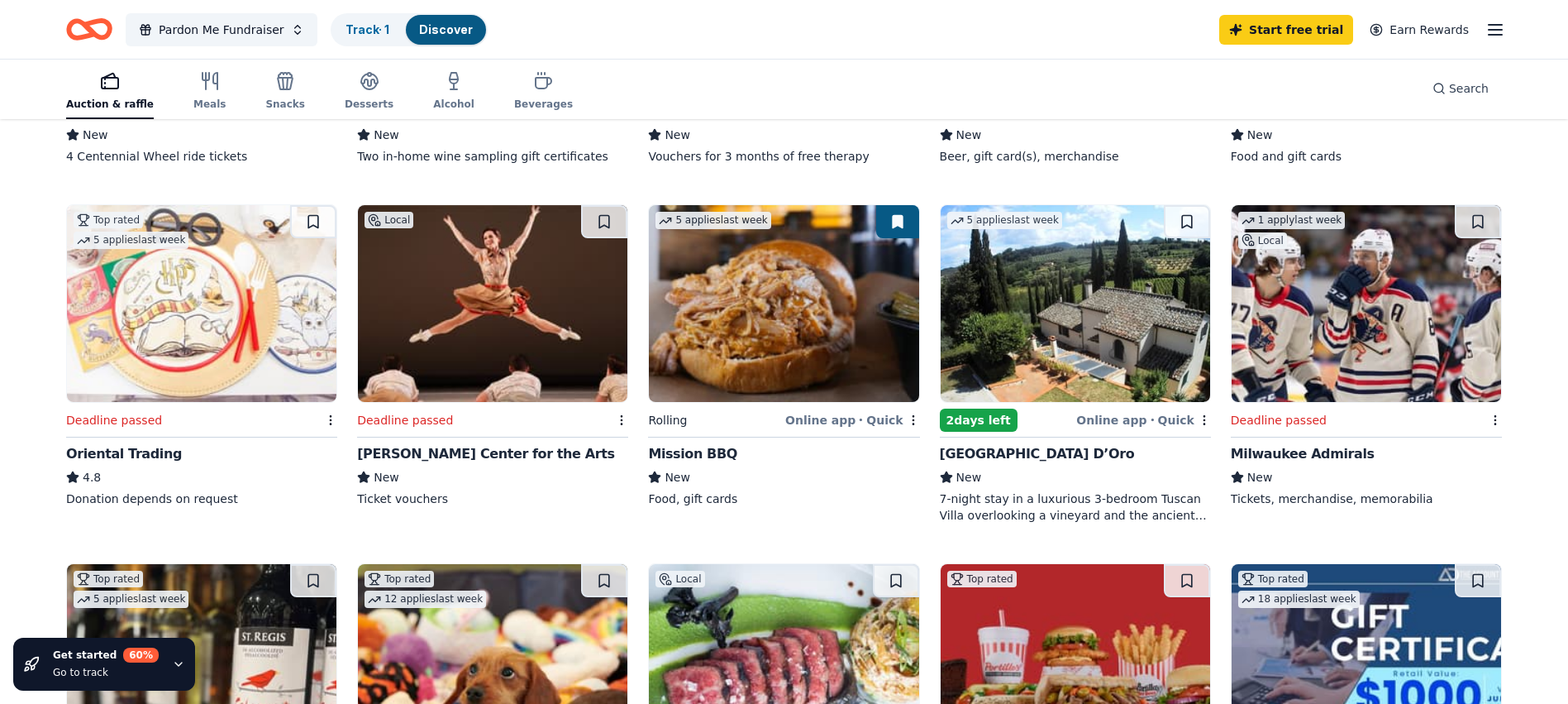
click at [1006, 380] on img at bounding box center [1075, 303] width 270 height 197
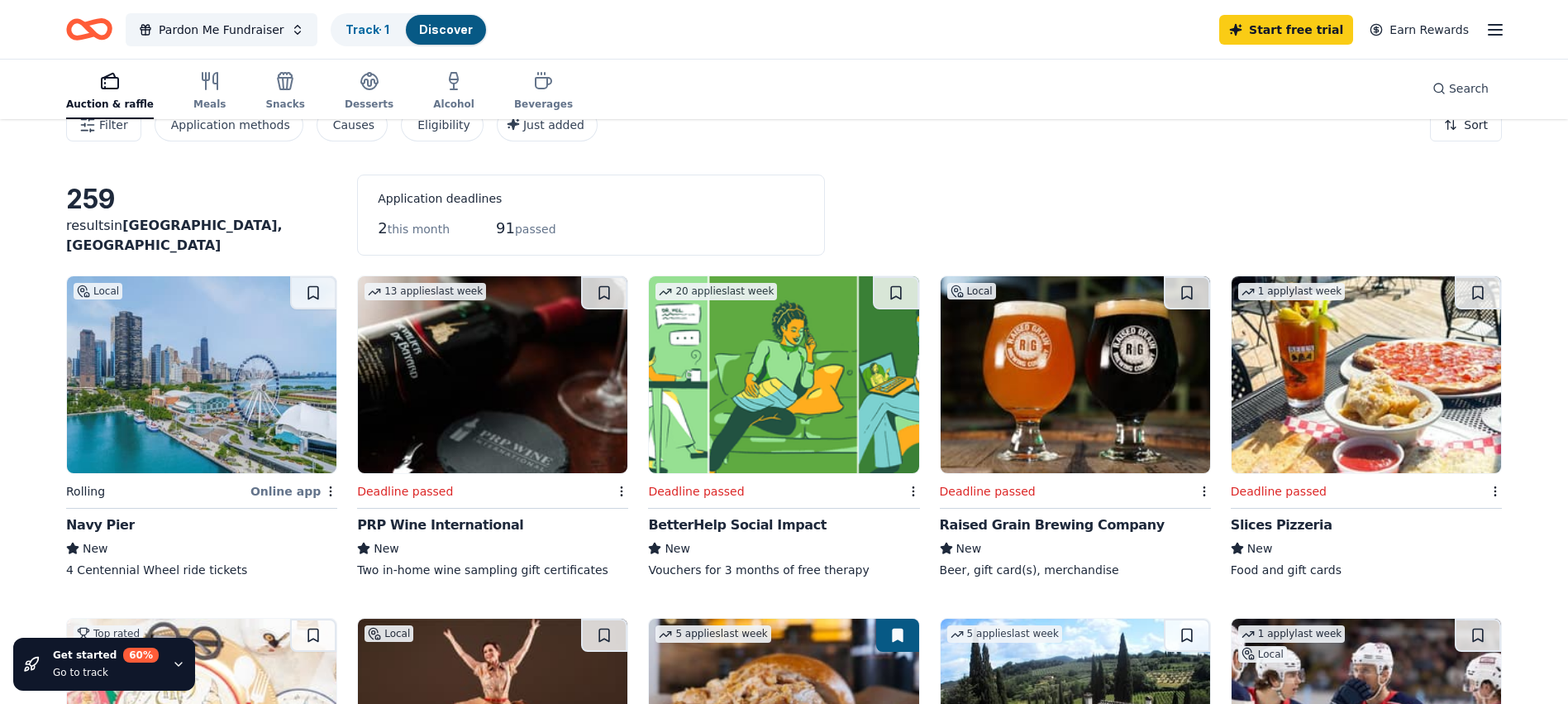
scroll to position [0, 0]
